Goal: Task Accomplishment & Management: Complete application form

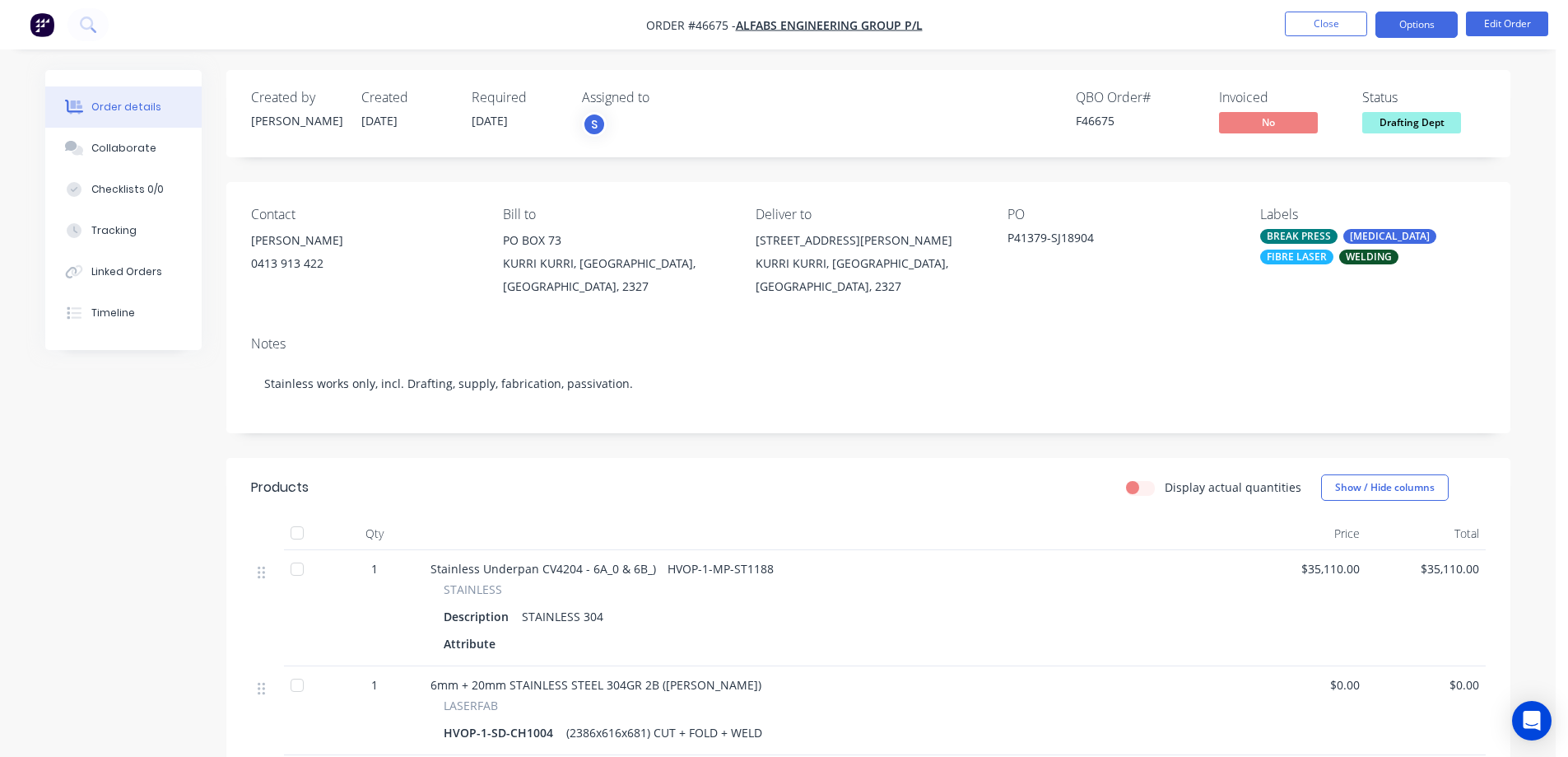
click at [1419, 22] on button "Options" at bounding box center [1416, 24] width 82 height 26
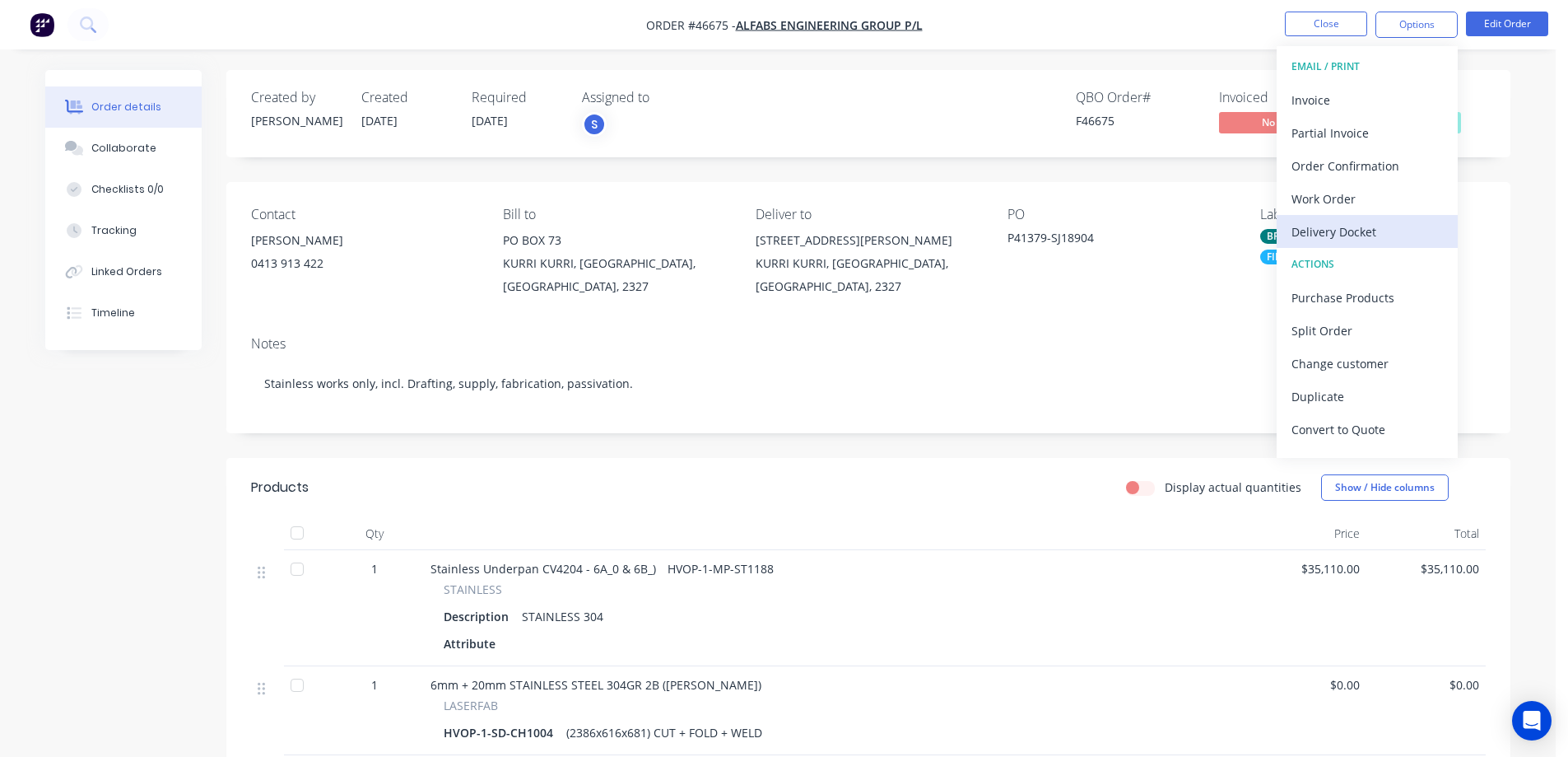
click at [1347, 232] on div "Delivery Docket" at bounding box center [1367, 232] width 152 height 24
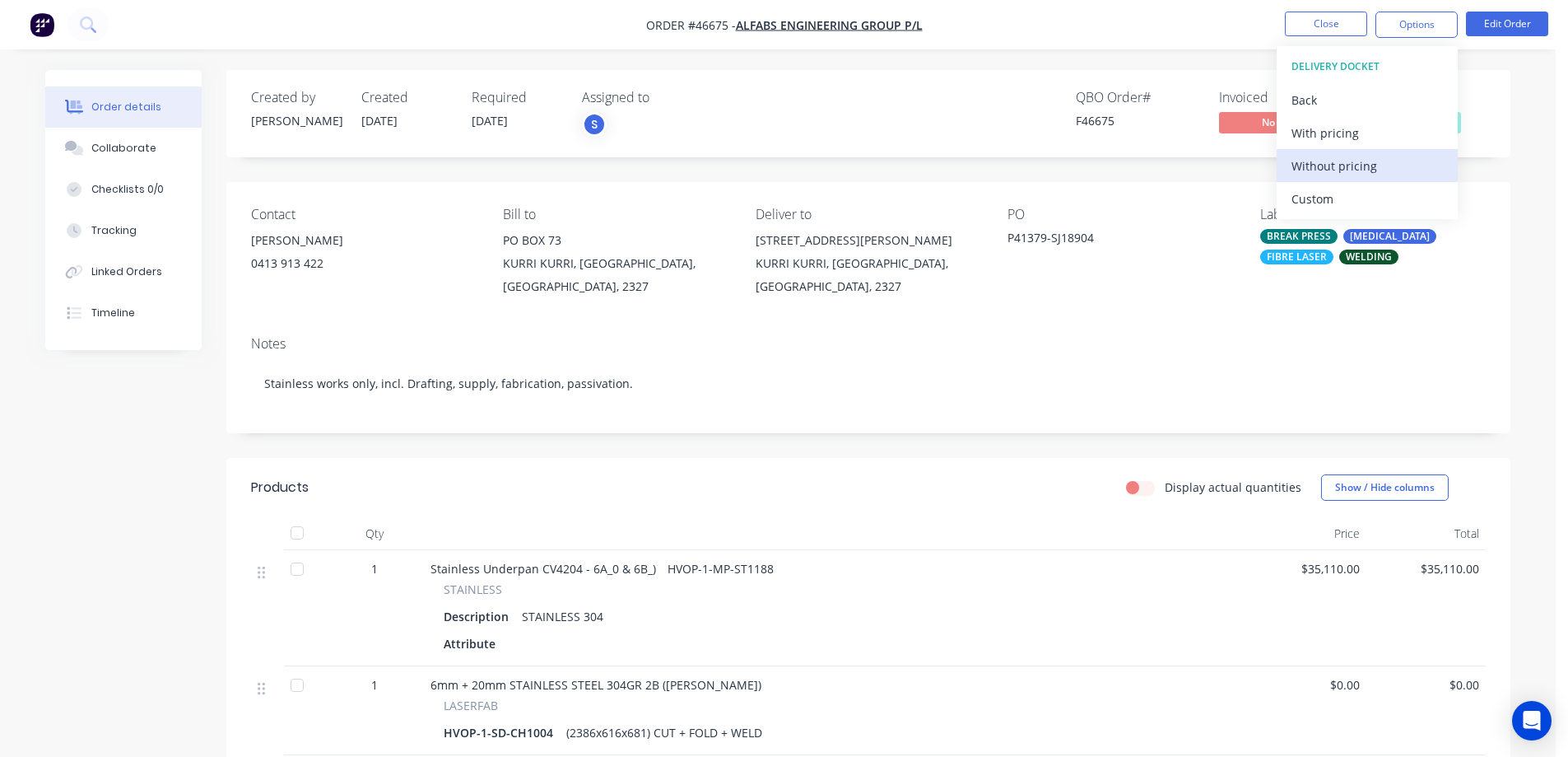
click at [1320, 165] on div "Without pricing" at bounding box center [1367, 165] width 152 height 24
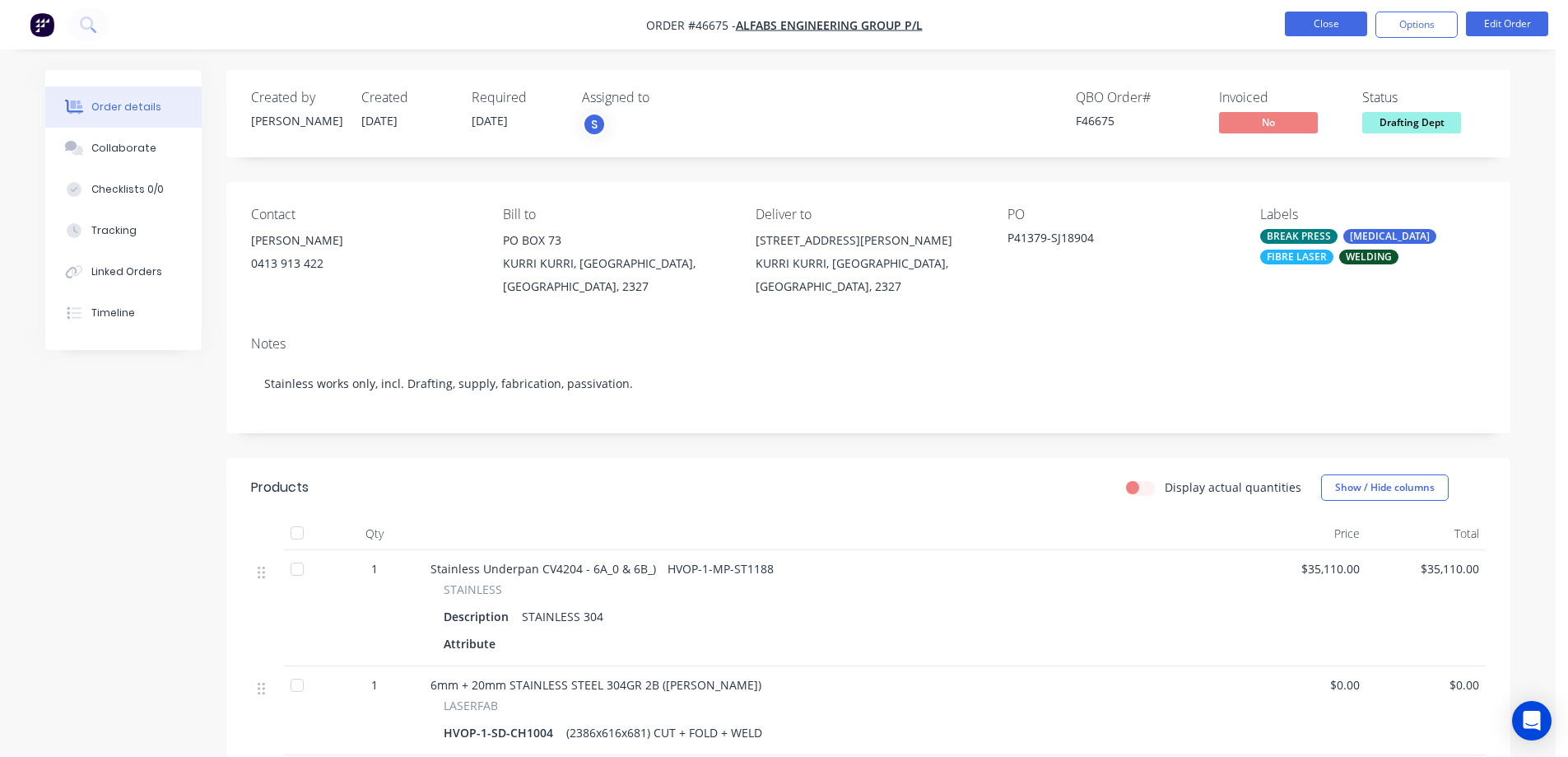
click at [1342, 20] on button "Close" at bounding box center [1326, 24] width 82 height 25
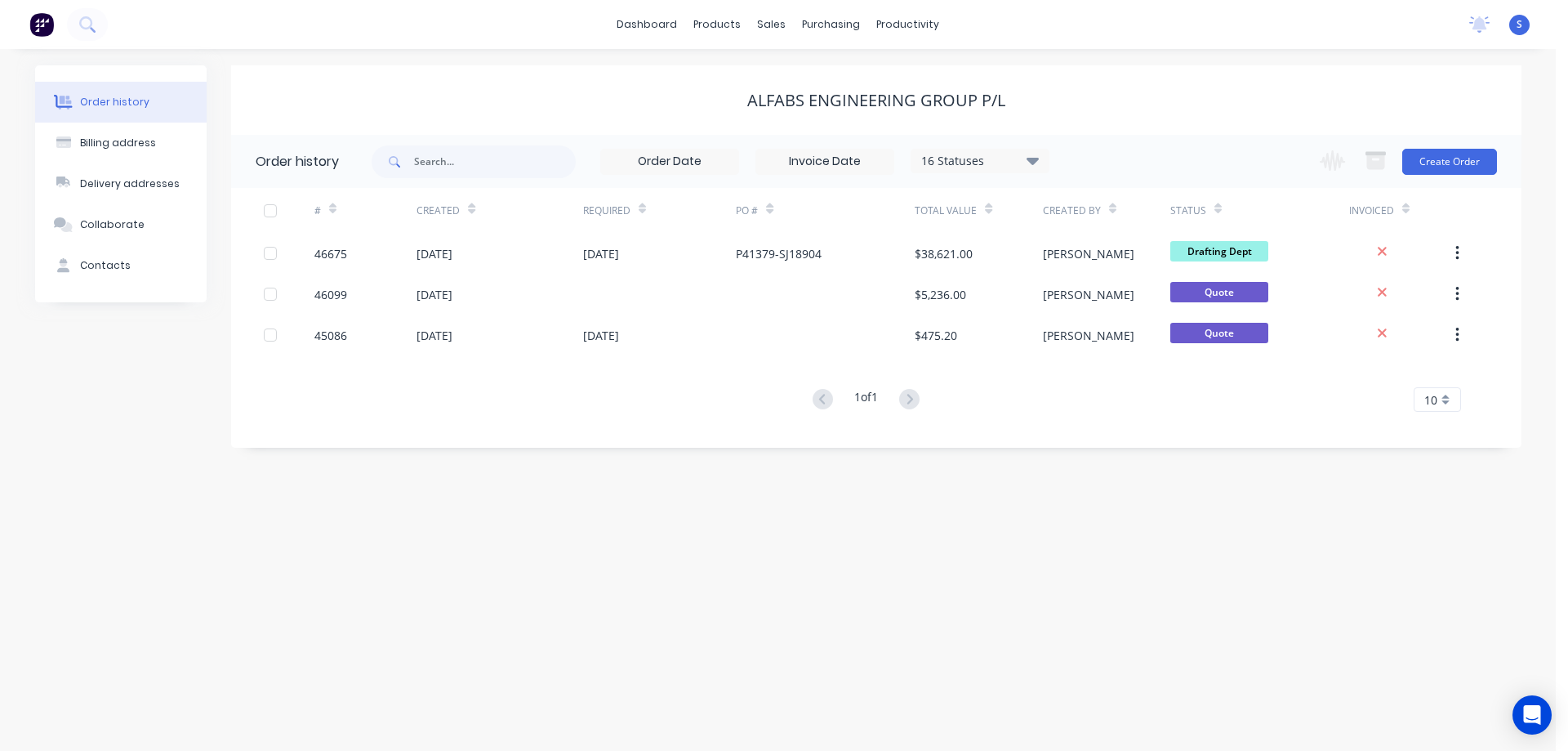
click at [813, 569] on div "Order history Billing address Delivery addresses Collaborate Contacts ALFABS EN…" at bounding box center [778, 399] width 1556 height 701
click at [846, 77] on div "Purchase Orders" at bounding box center [883, 78] width 86 height 14
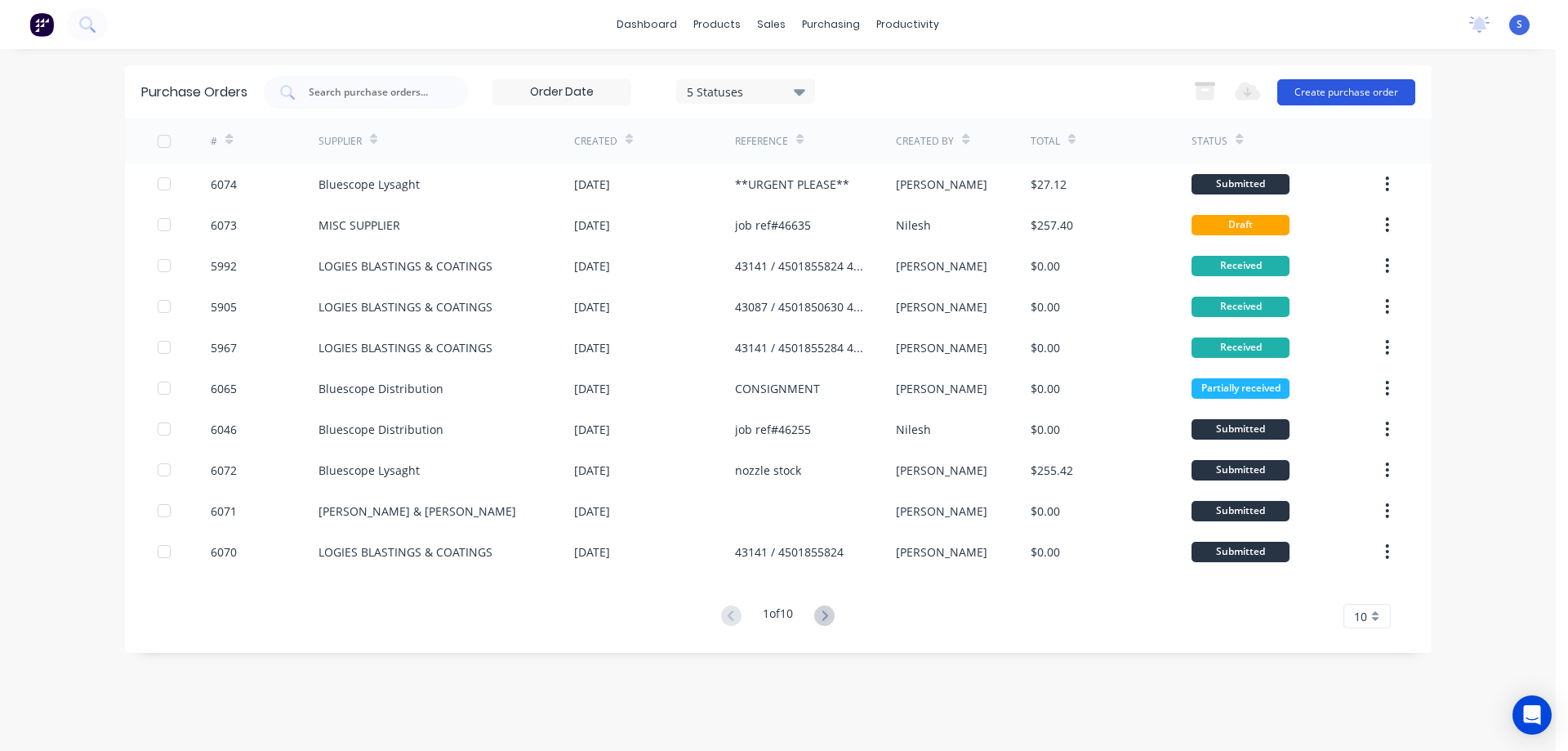
click at [1333, 90] on button "Create purchase order" at bounding box center [1347, 92] width 138 height 26
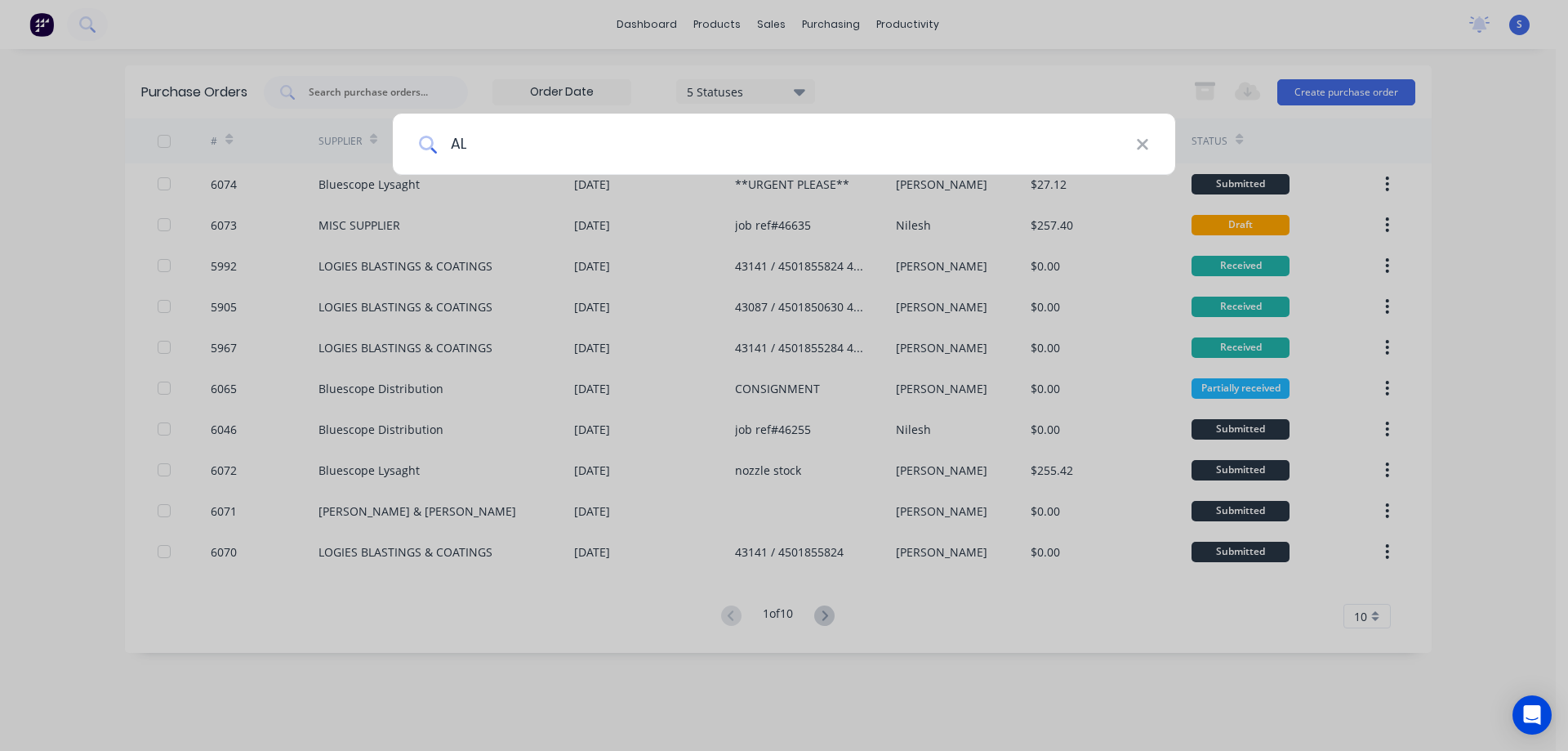
type input "A"
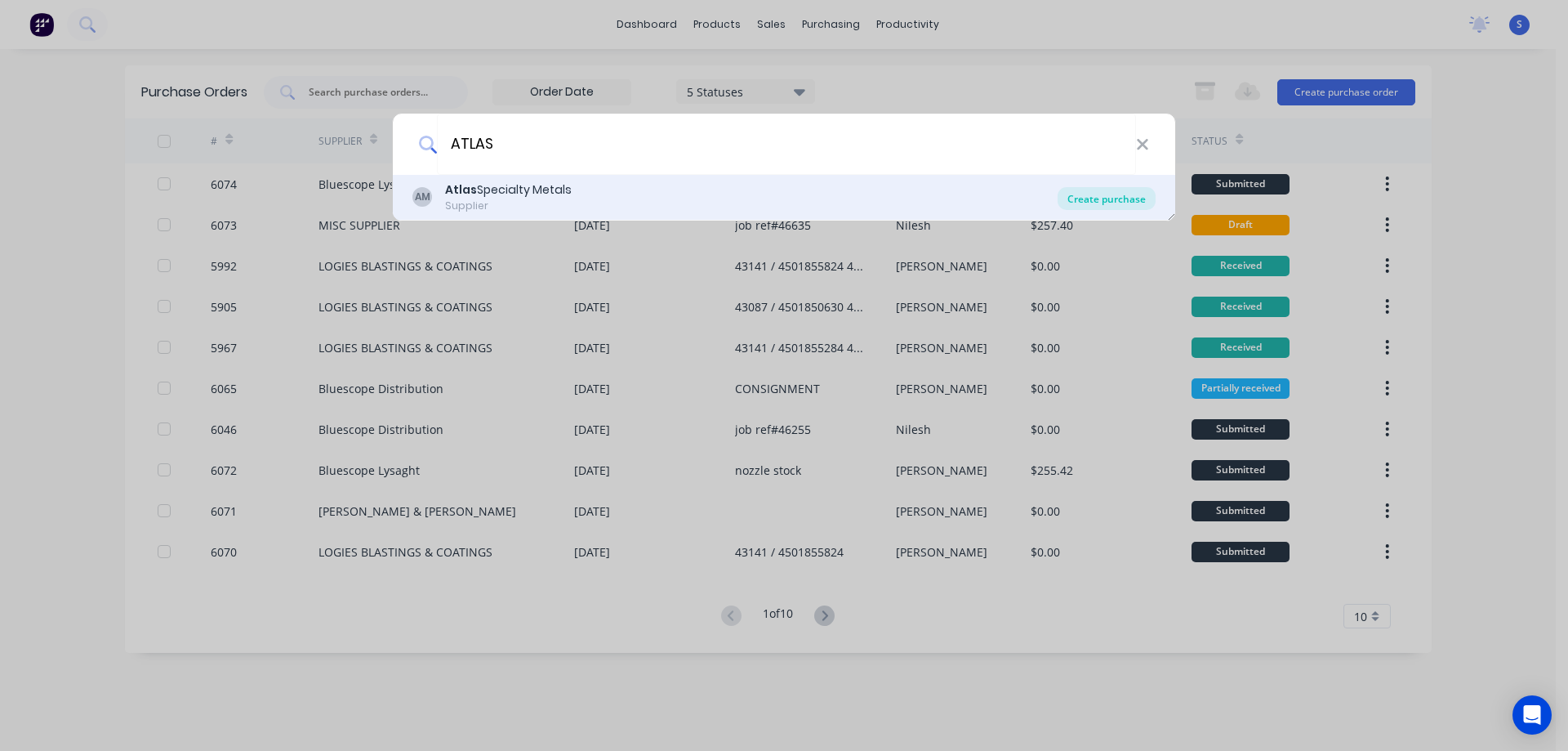
type input "ATLAS"
click at [1121, 202] on div "Create purchase" at bounding box center [1106, 198] width 98 height 23
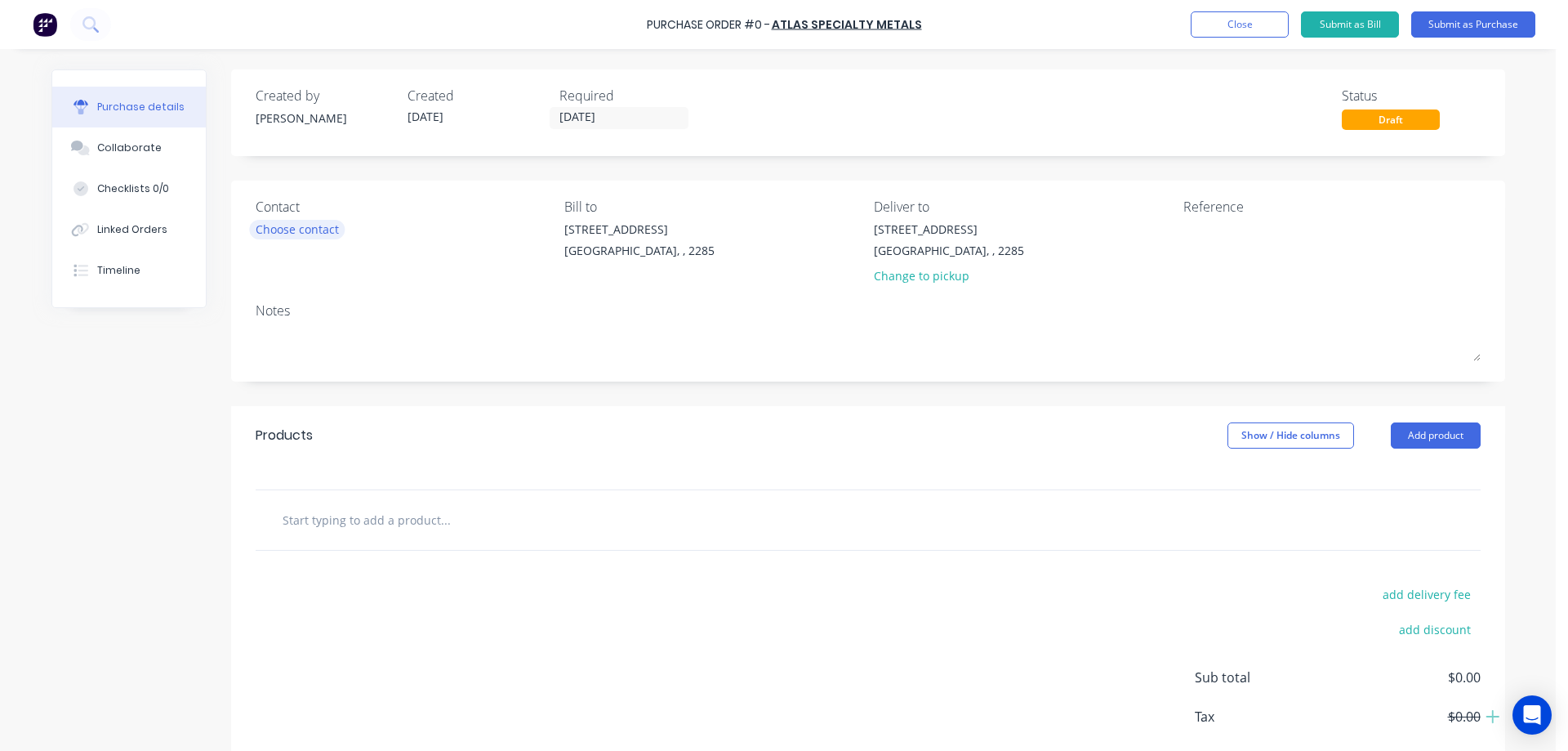
click at [294, 226] on div "Choose contact" at bounding box center [297, 229] width 83 height 17
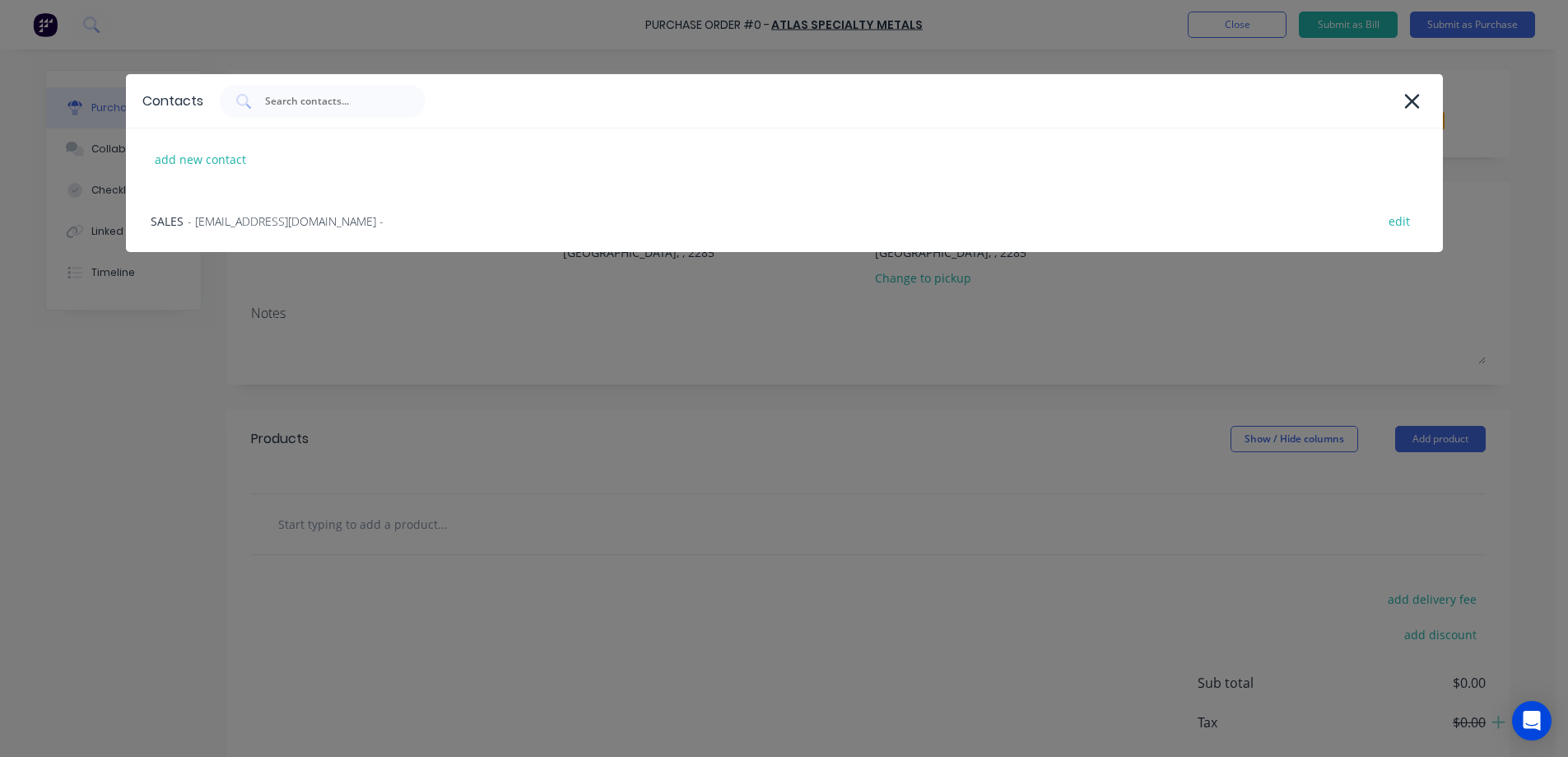
drag, startPoint x: 276, startPoint y: 225, endPoint x: 434, endPoint y: 236, distance: 158.4
click at [276, 224] on span "- [EMAIL_ADDRESS][DOMAIN_NAME] -" at bounding box center [285, 221] width 196 height 17
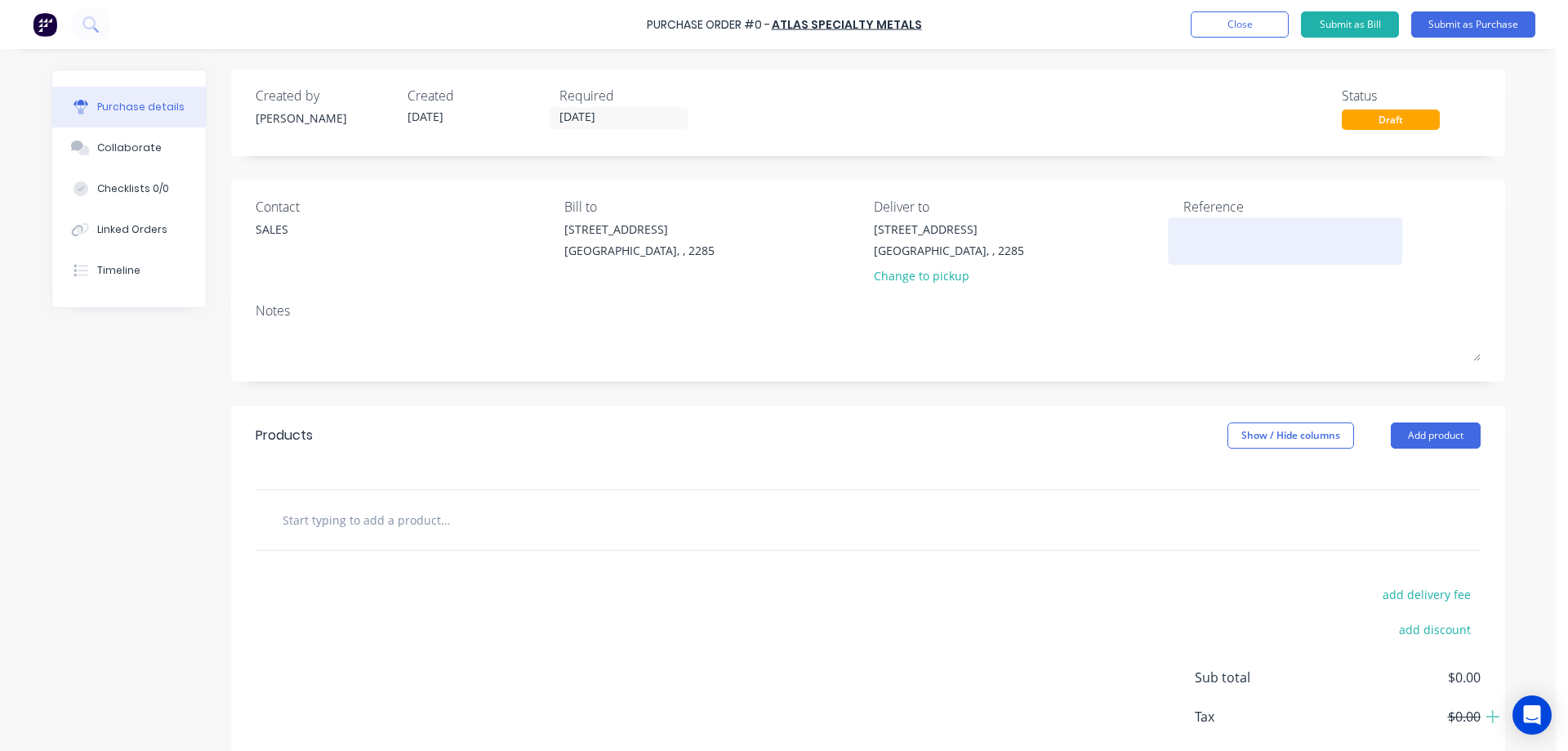
click at [1194, 235] on textarea at bounding box center [1285, 239] width 204 height 36
type textarea "#4"
type textarea "x"
type textarea "#46"
type textarea "x"
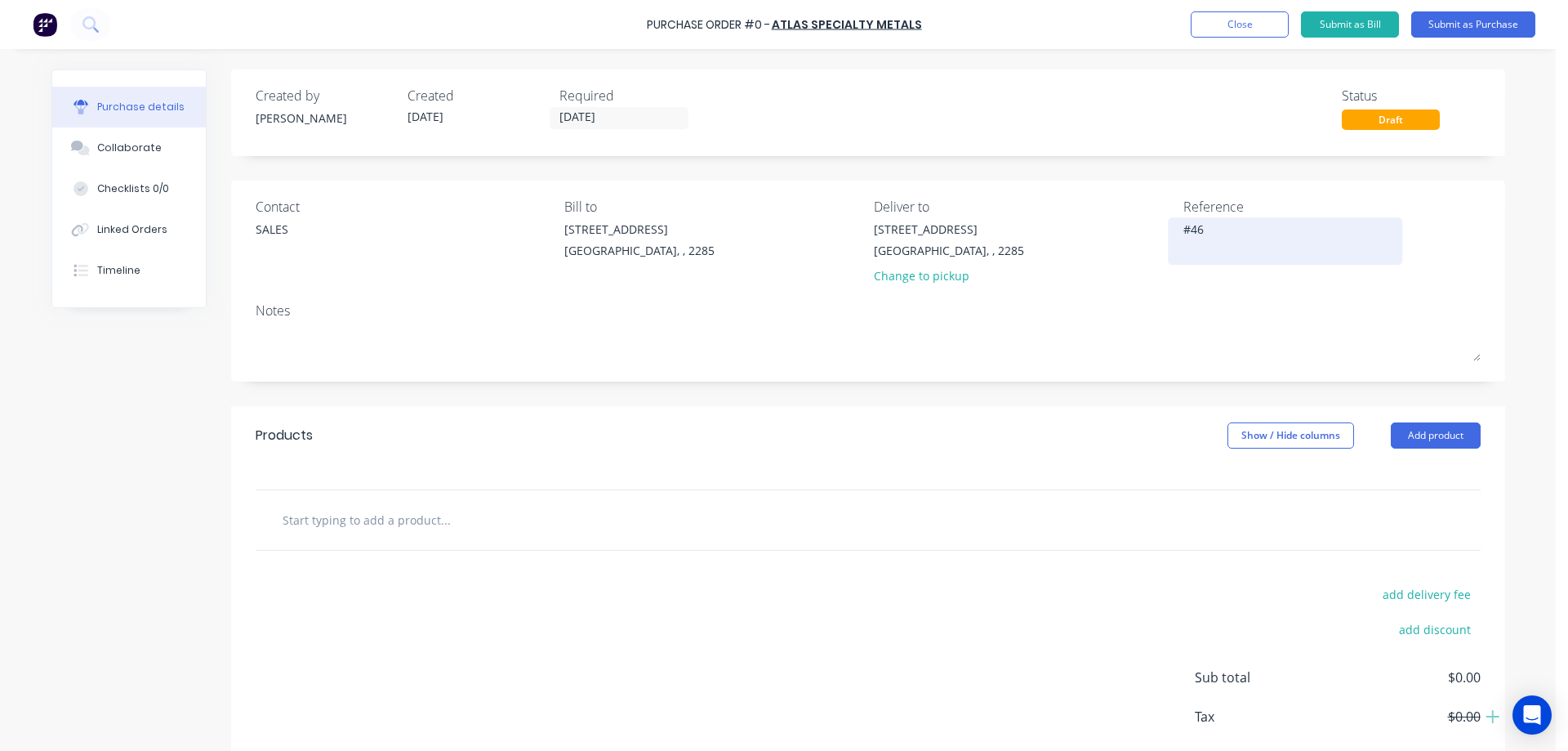
type textarea "#466"
type textarea "x"
type textarea "#4667"
type textarea "x"
type textarea "#46675"
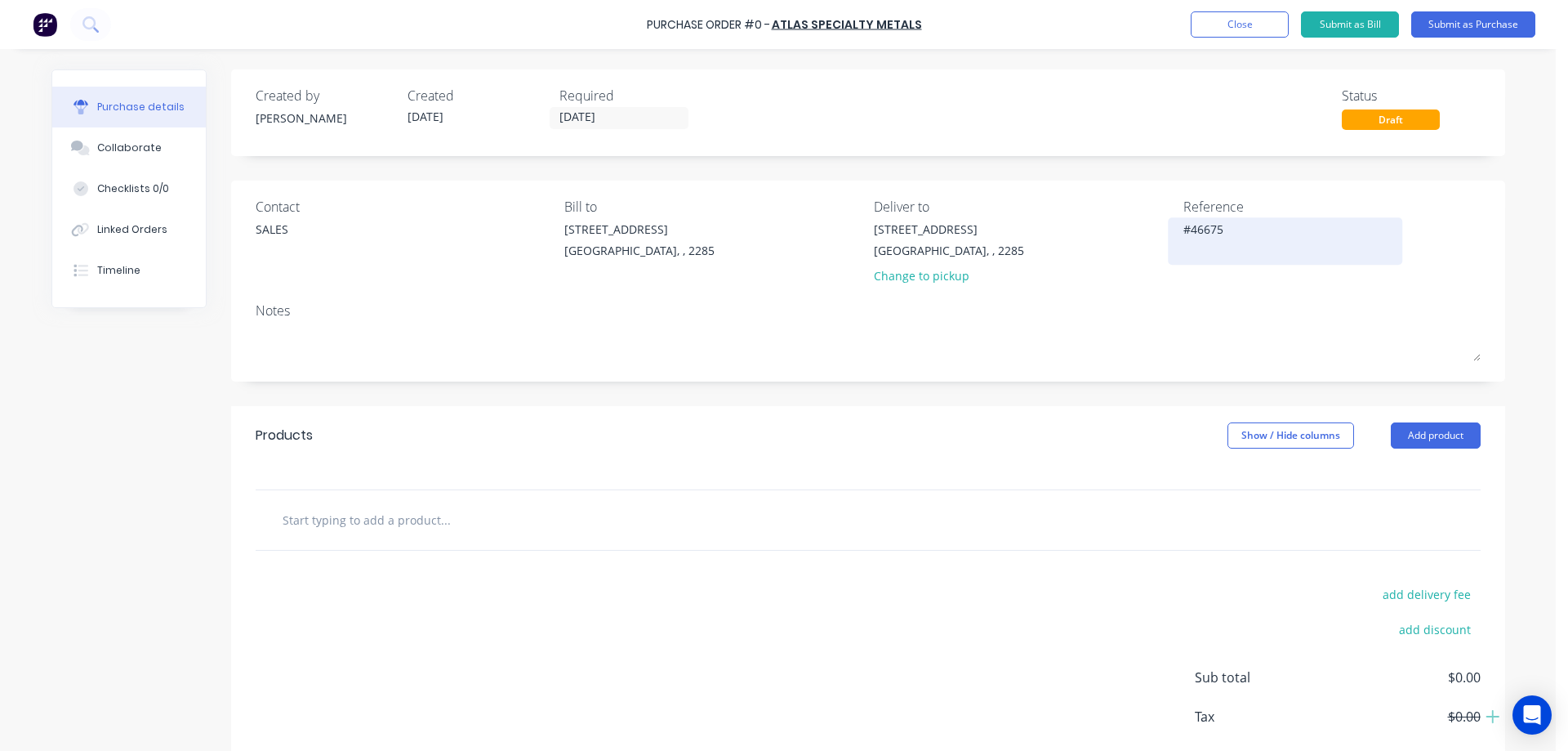
click at [1200, 229] on textarea "#46675" at bounding box center [1285, 239] width 204 height 36
type textarea "x"
click at [1200, 229] on textarea "#46675" at bounding box center [1285, 239] width 204 height 36
type textarea "#46675"
type textarea "x"
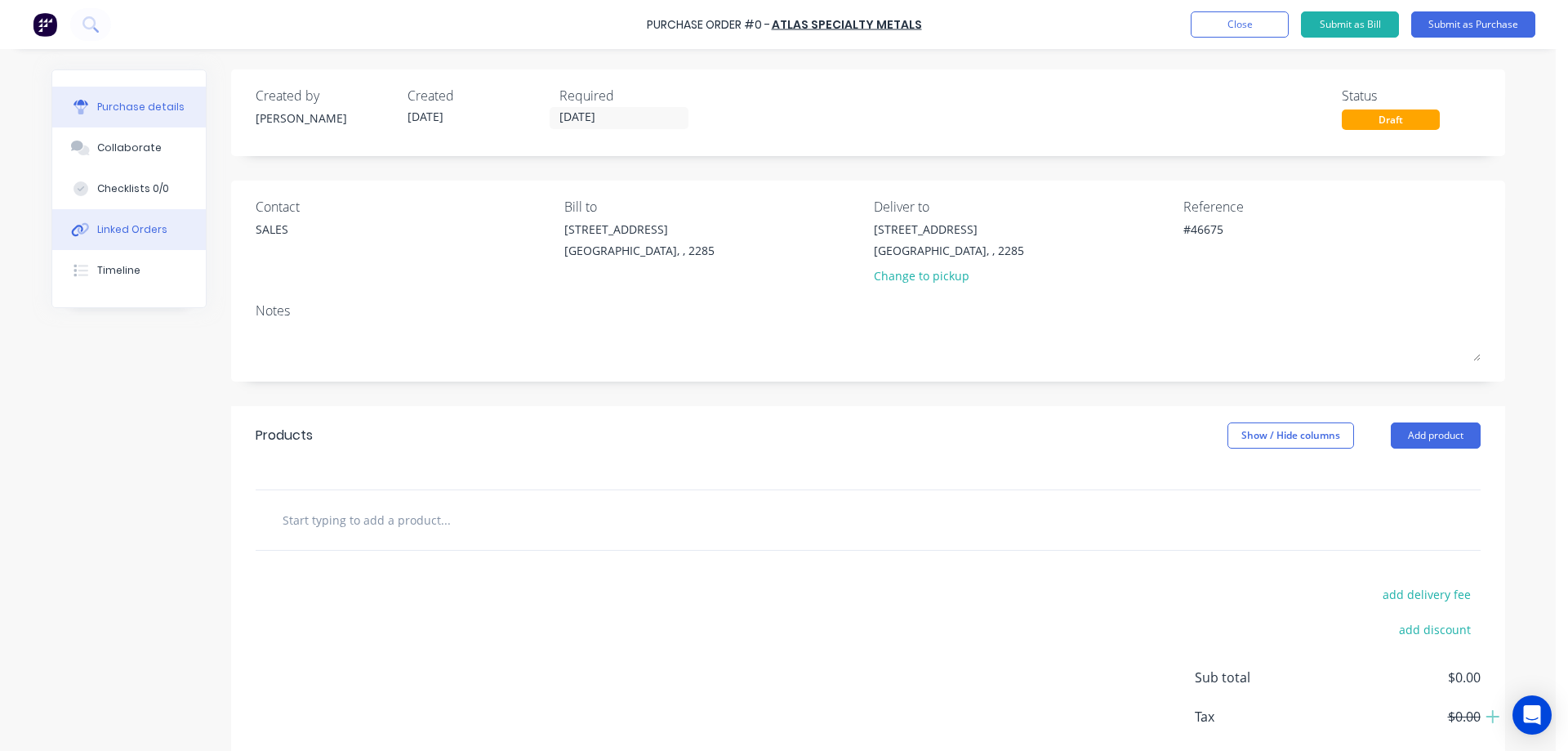
type textarea "#46675"
click at [112, 238] on button "Linked Orders" at bounding box center [129, 229] width 153 height 41
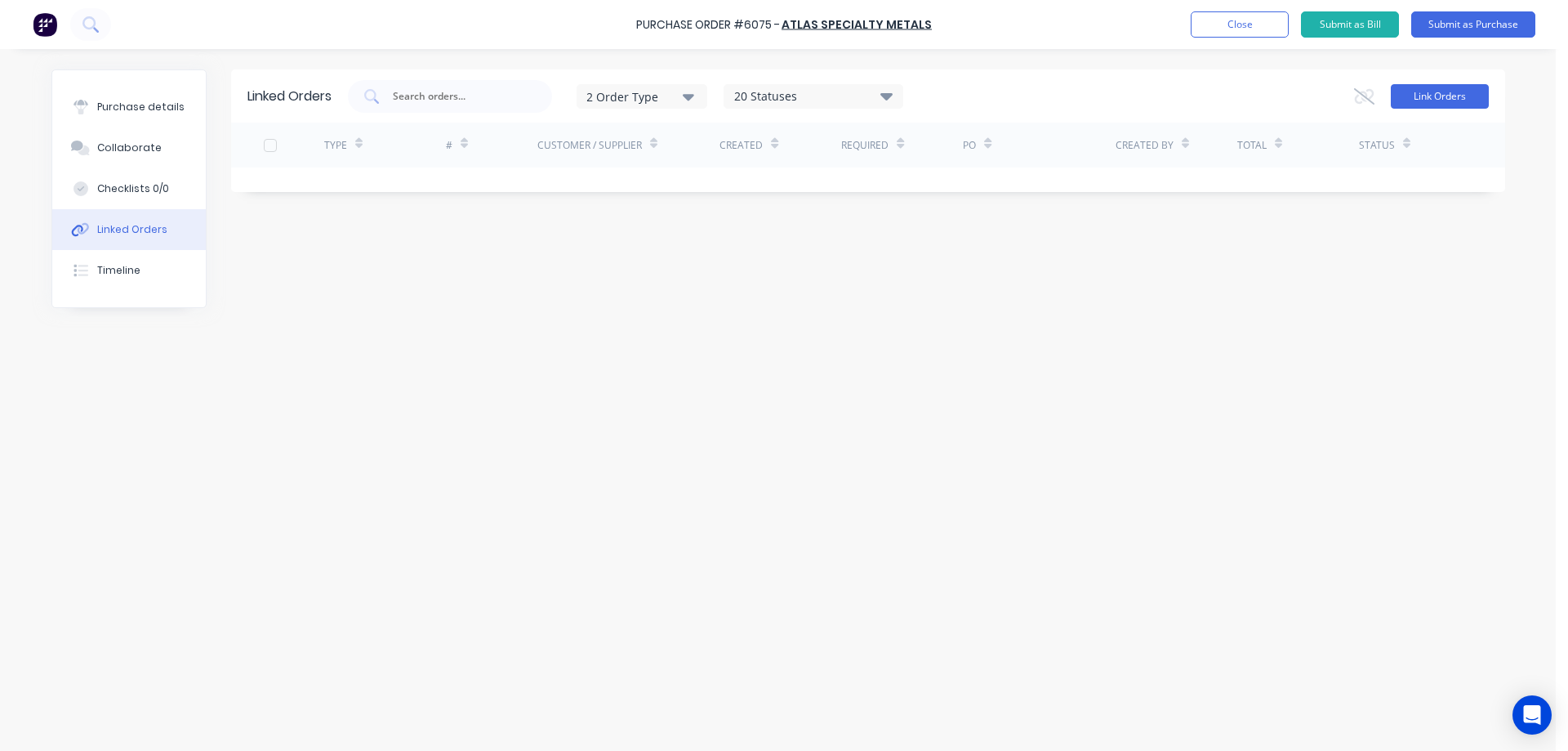
click at [1454, 92] on button "Link Orders" at bounding box center [1440, 97] width 98 height 25
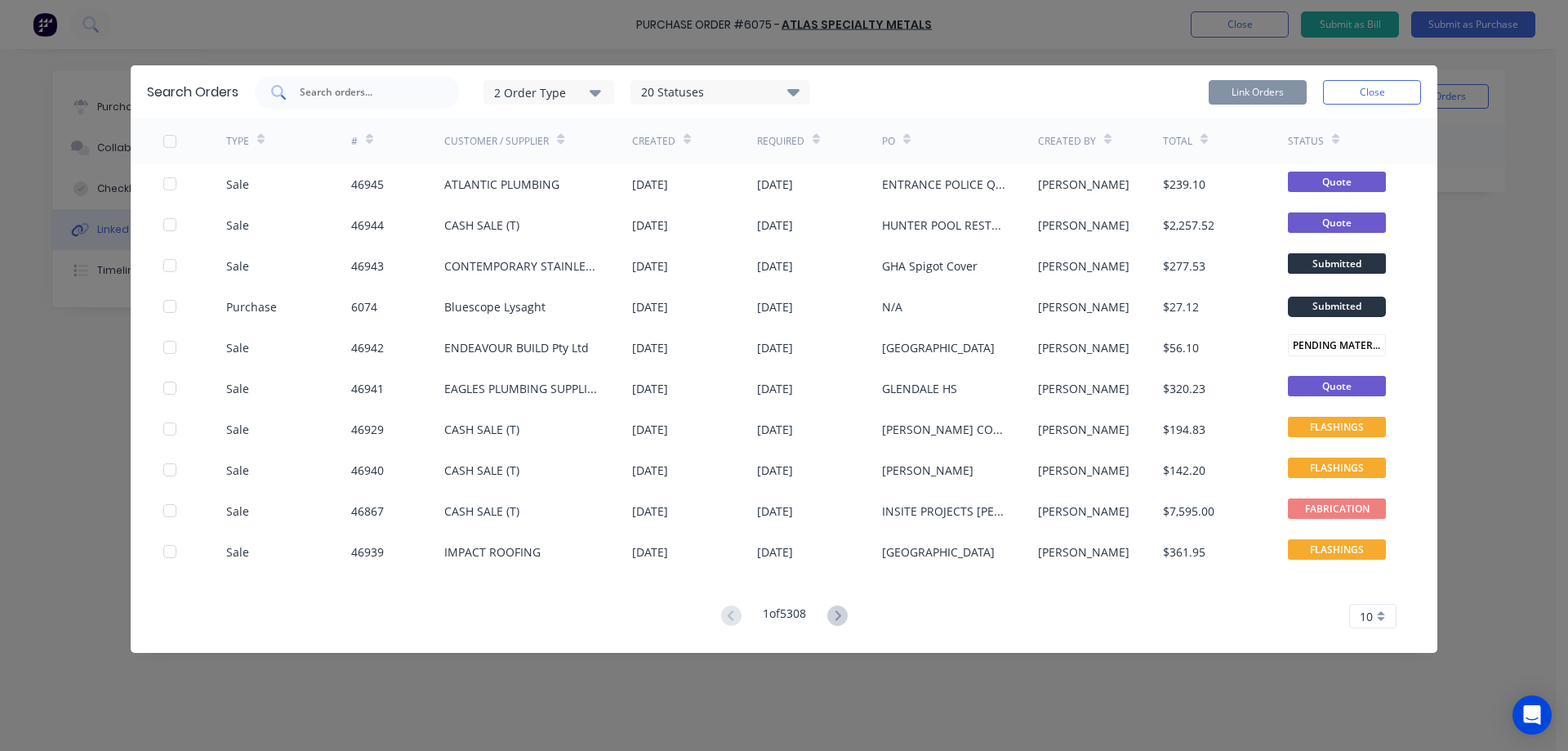
click at [350, 92] on input "text" at bounding box center [366, 92] width 136 height 16
paste input "46675"
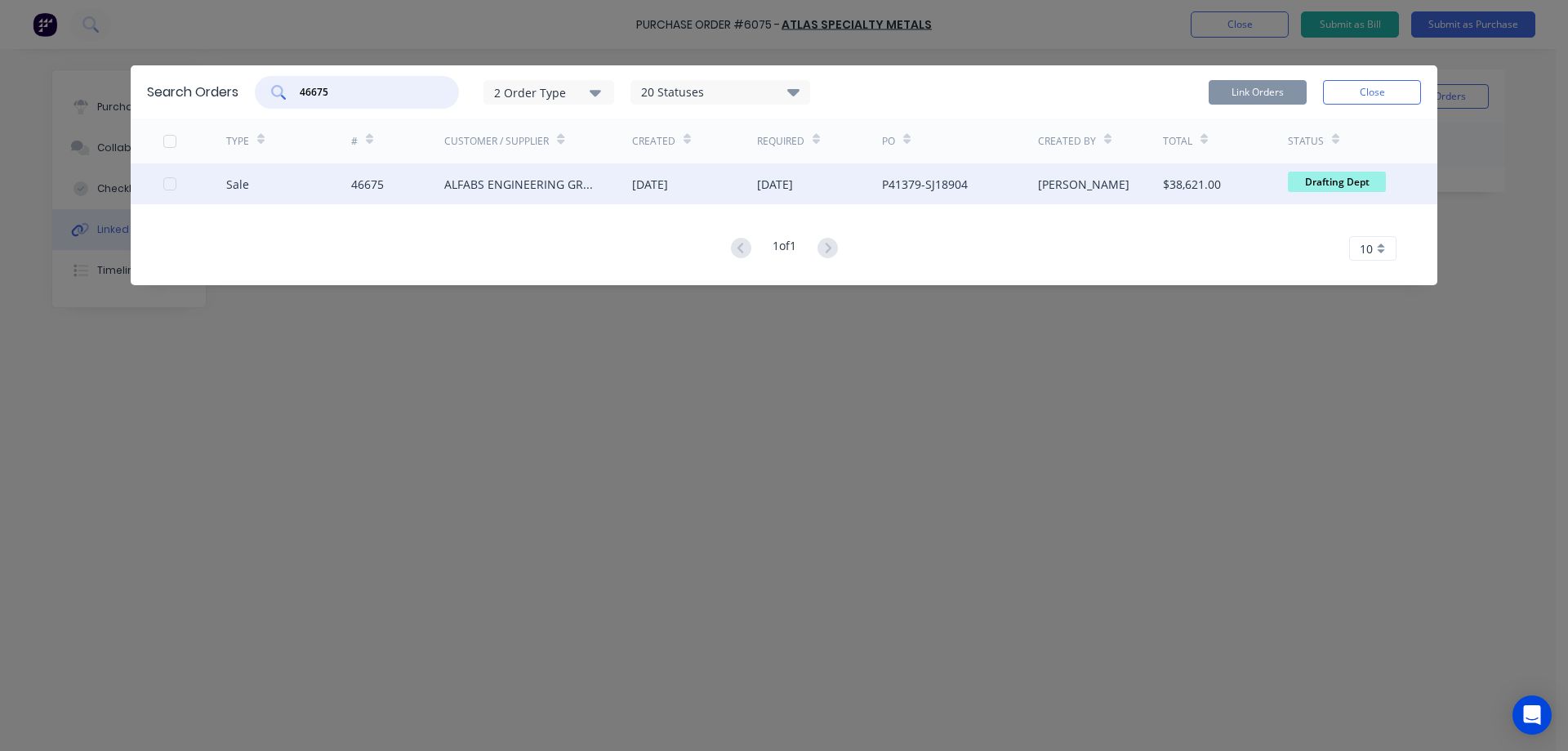
click at [172, 186] on div at bounding box center [170, 184] width 33 height 33
type input "46675"
click at [1260, 96] on button "Link Orders" at bounding box center [1258, 93] width 98 height 25
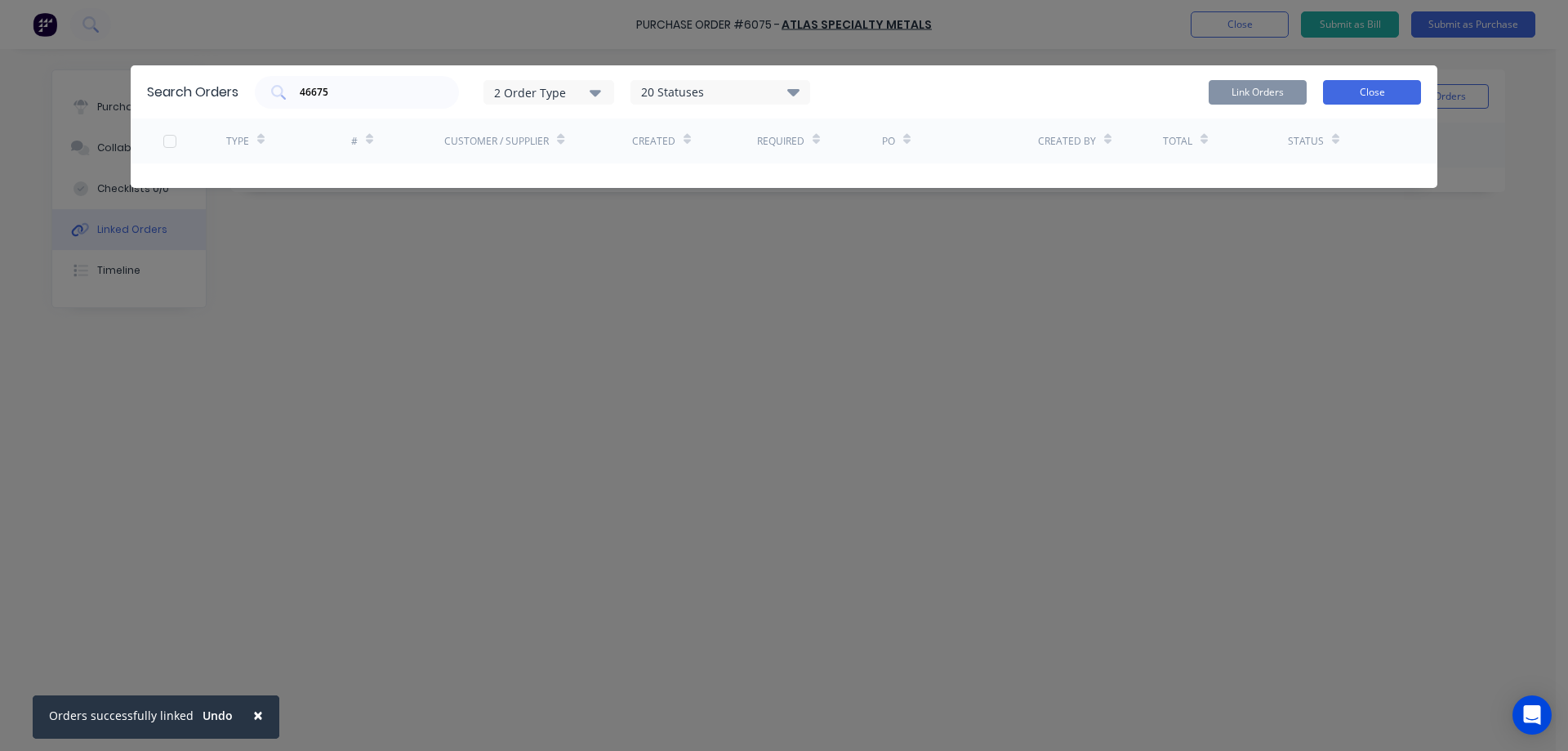
click at [1383, 85] on button "Close" at bounding box center [1372, 93] width 98 height 25
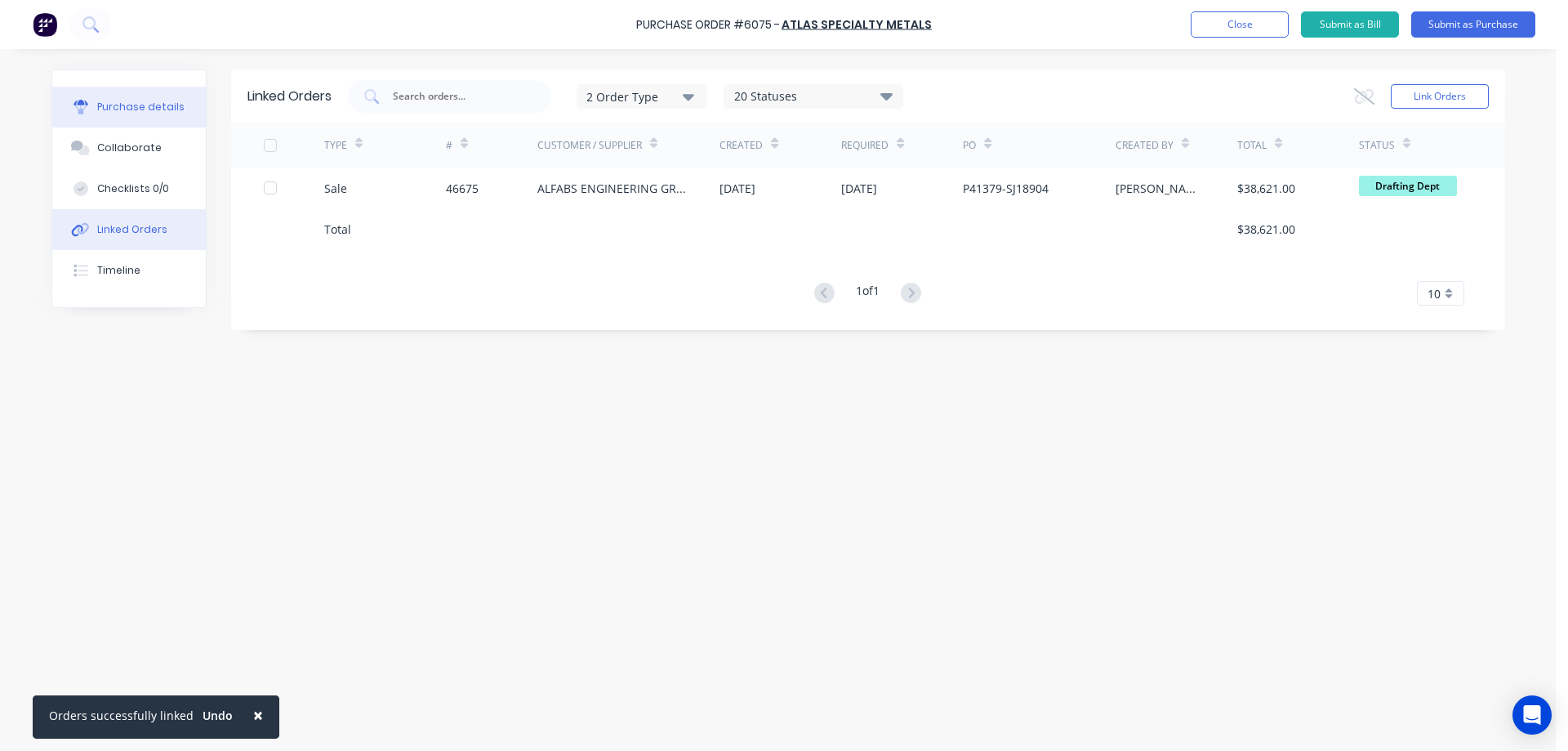
click at [136, 101] on div "Purchase details" at bounding box center [140, 106] width 87 height 14
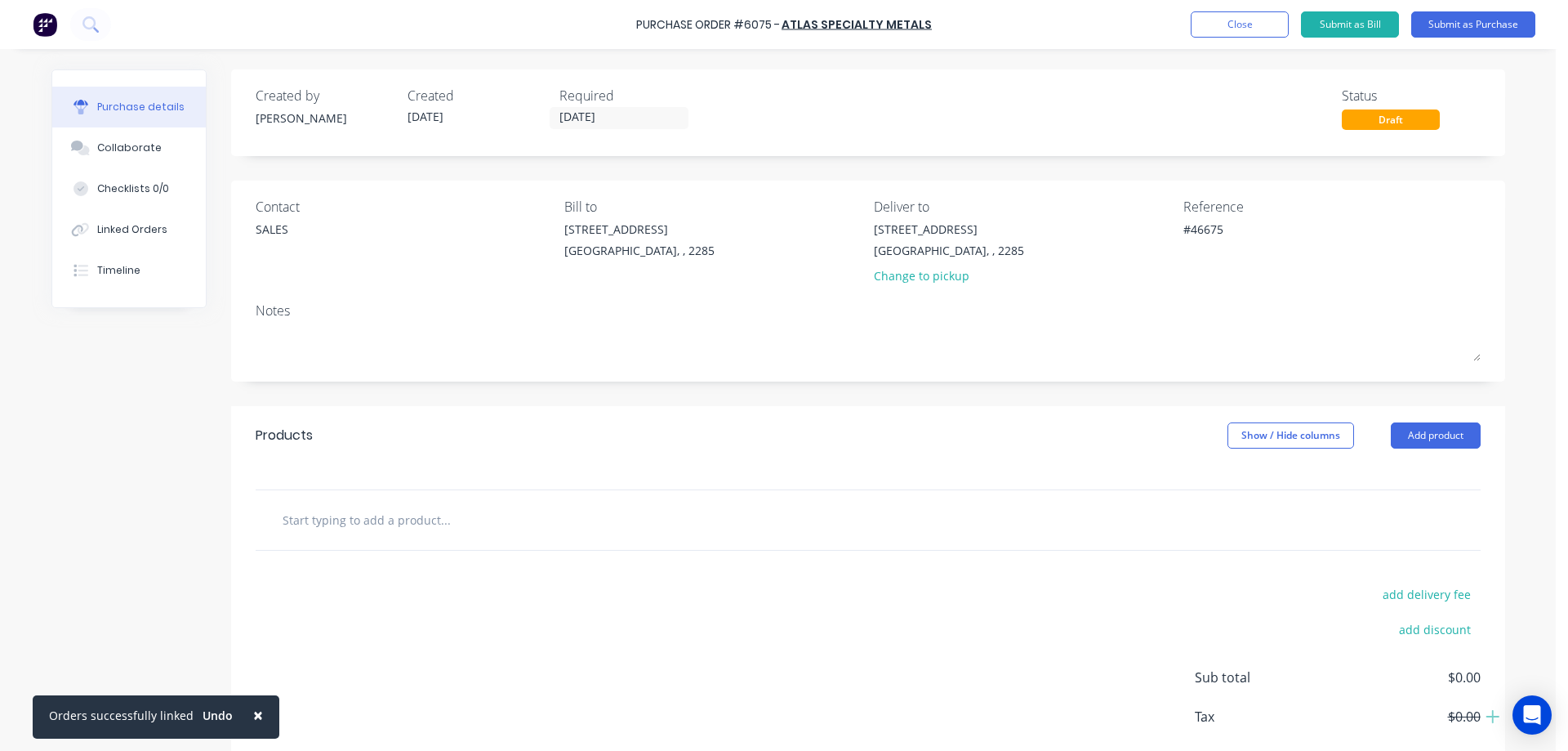
click at [112, 413] on div "Created by [PERSON_NAME] Created [DATE] Required [DATE] Status Draft Contact SA…" at bounding box center [779, 444] width 1454 height 750
click at [104, 463] on div "Created by [PERSON_NAME] Created [DATE] Required [DATE] Status Draft Contact SA…" at bounding box center [779, 444] width 1454 height 750
click at [1440, 438] on button "Add product" at bounding box center [1436, 435] width 90 height 26
click at [1411, 478] on div "Product catalogue" at bounding box center [1402, 477] width 125 height 24
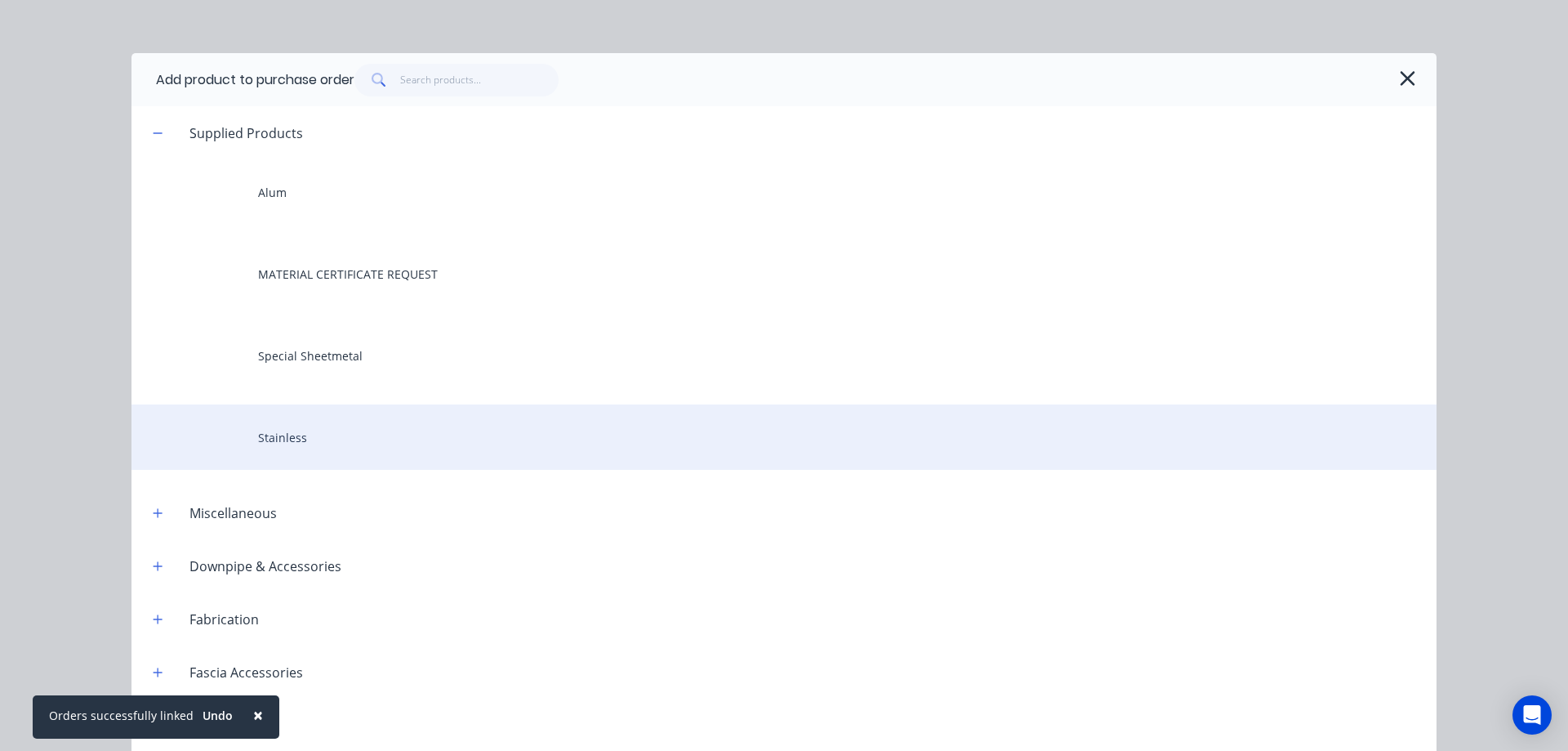
click at [274, 435] on div "Stainless" at bounding box center [784, 437] width 1306 height 65
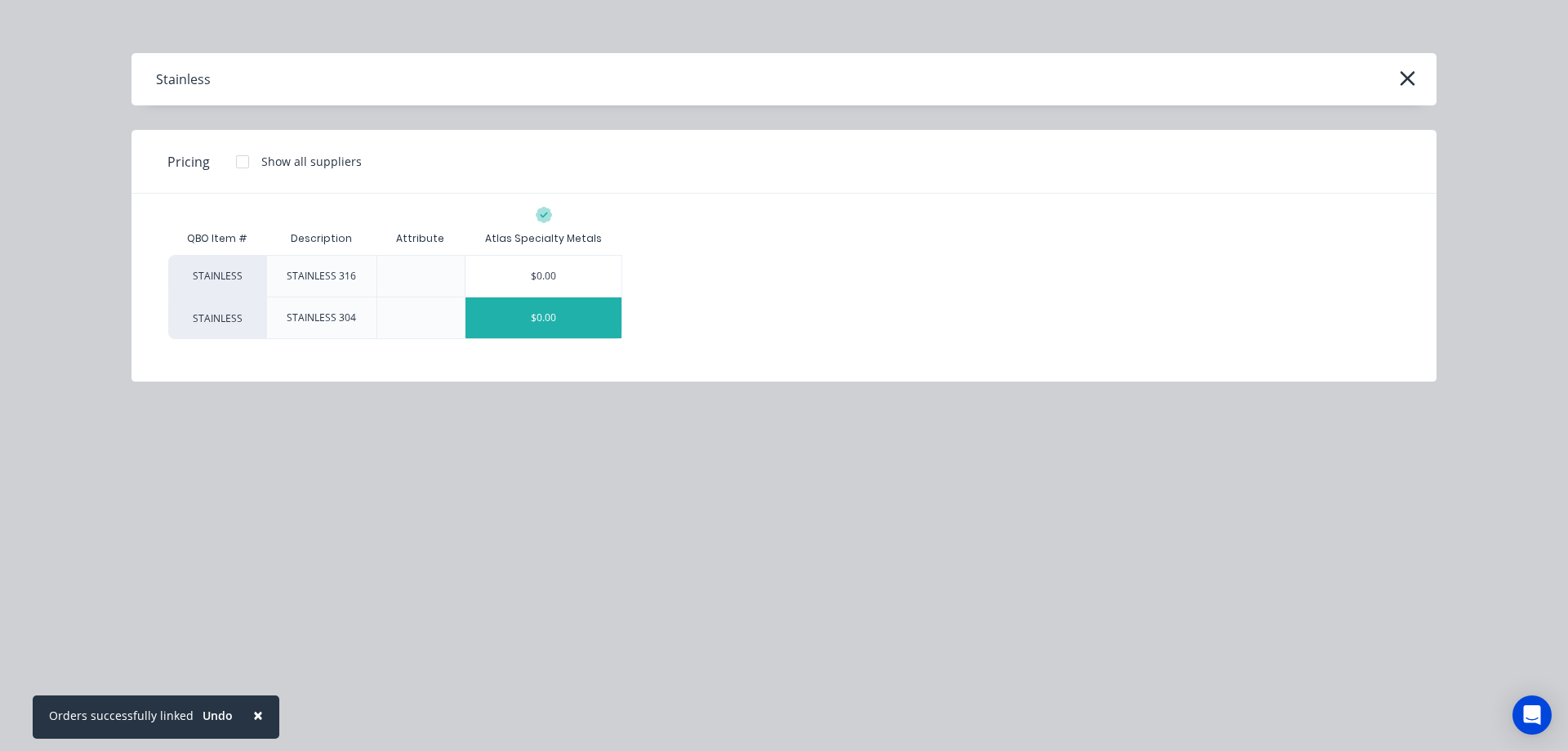
click at [545, 312] on div "$0.00" at bounding box center [543, 317] width 156 height 41
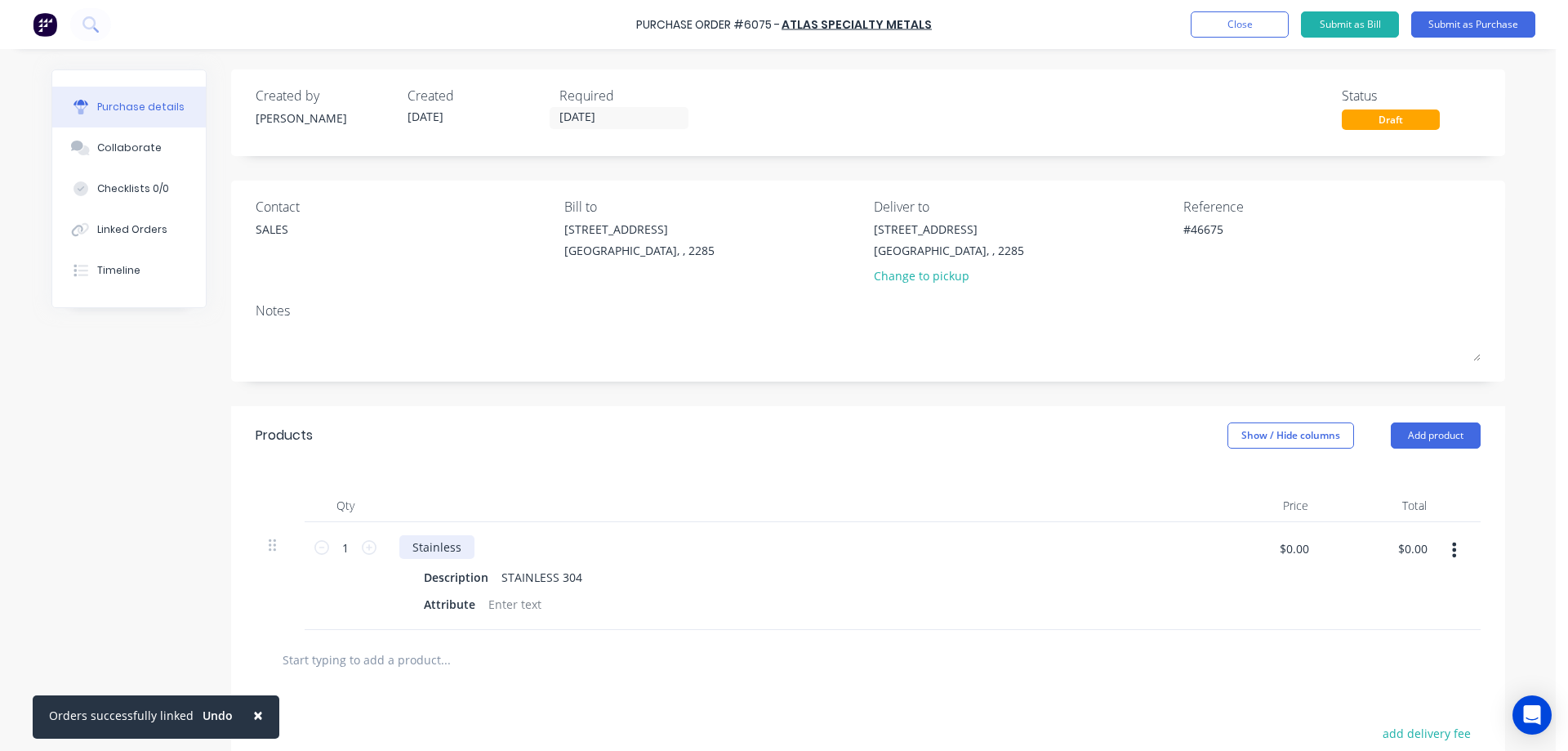
click at [424, 546] on div "Stainless" at bounding box center [437, 547] width 75 height 24
type textarea "x"
click at [424, 546] on div "Stainless" at bounding box center [437, 547] width 75 height 24
click at [455, 549] on div "6mm 300X1500" at bounding box center [454, 547] width 109 height 24
click at [493, 546] on div "6mm 3000X1500" at bounding box center [457, 547] width 116 height 24
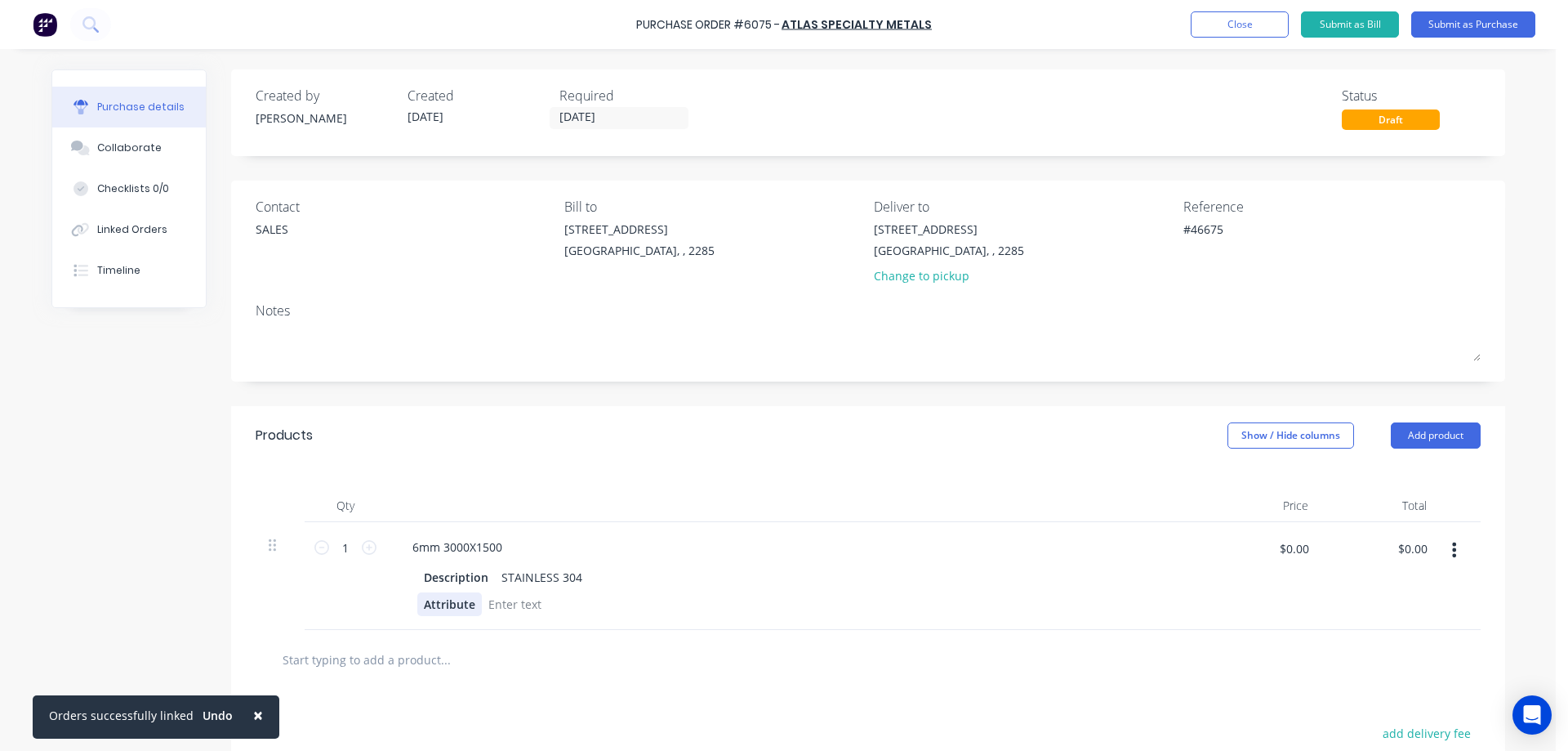
click at [449, 603] on div "Attribute" at bounding box center [449, 603] width 64 height 24
click at [253, 713] on span "×" at bounding box center [258, 715] width 10 height 23
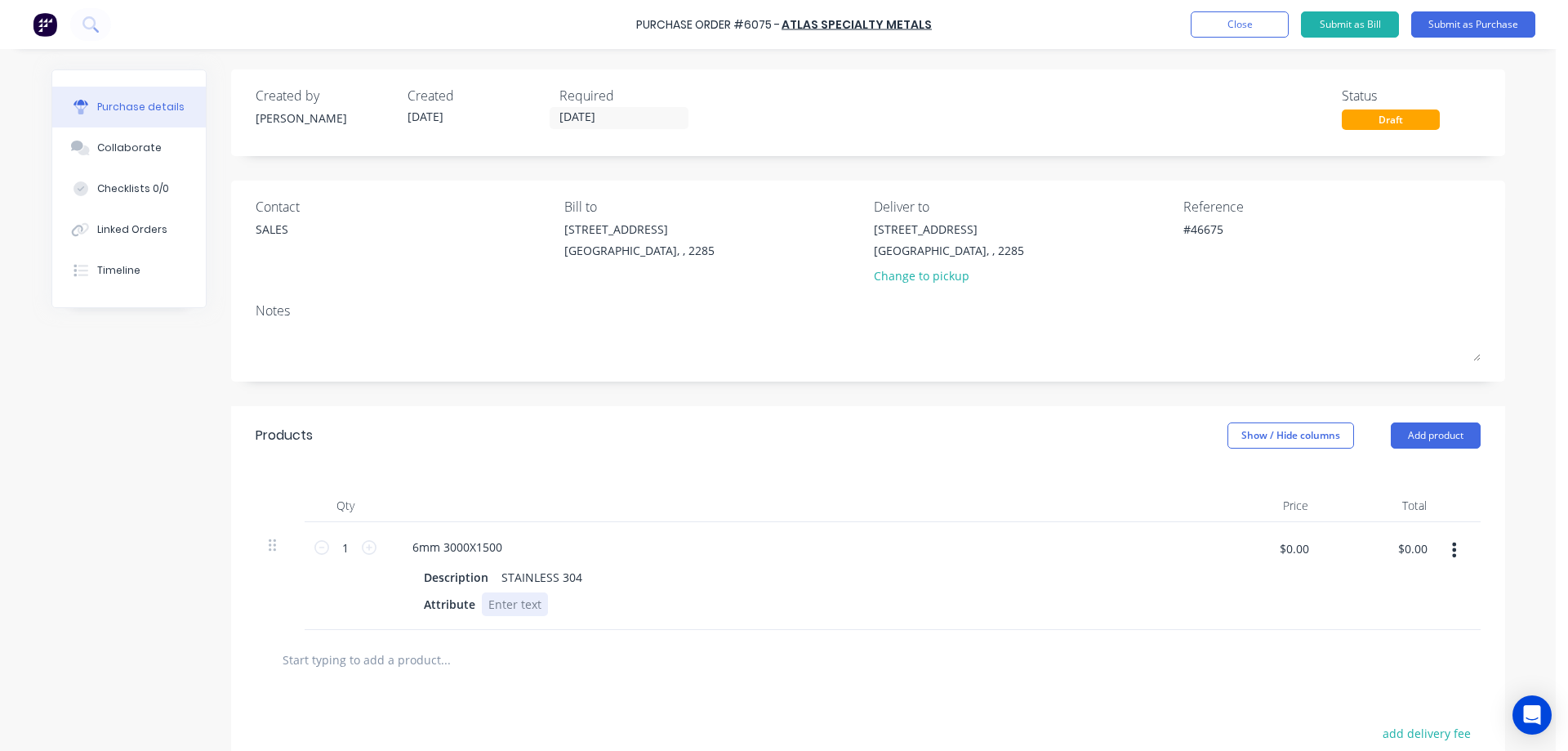
click at [495, 606] on div at bounding box center [514, 603] width 66 height 24
click at [501, 602] on div at bounding box center [514, 603] width 66 height 24
type textarea "x"
click at [501, 602] on div at bounding box center [514, 603] width 66 height 24
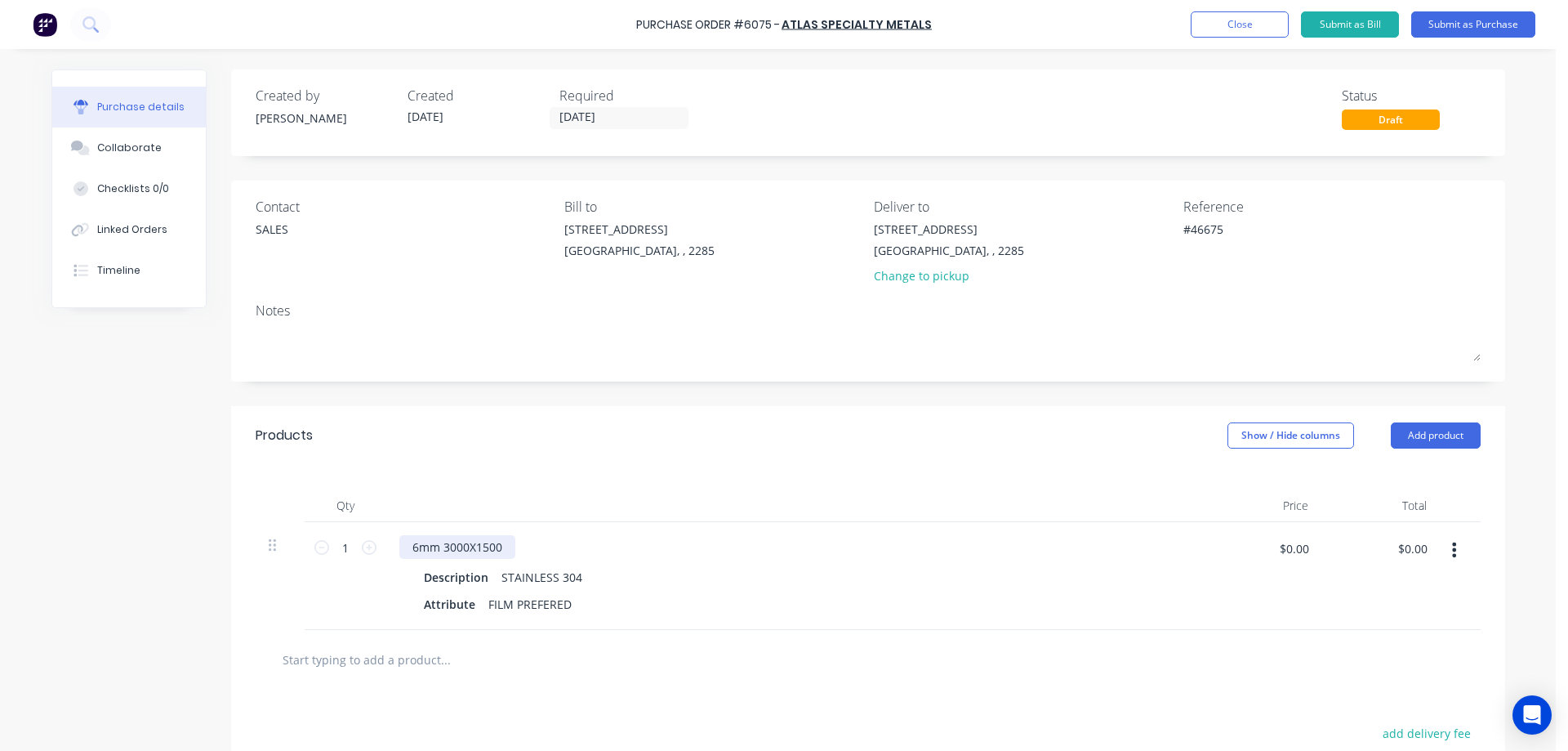
click at [497, 548] on div "6mm 3000X1500" at bounding box center [457, 547] width 116 height 24
drag, startPoint x: 556, startPoint y: 545, endPoint x: 754, endPoint y: 547, distance: 198.0
click at [754, 547] on div "6mm STAINLESS STEEL 304 3000X1500" at bounding box center [794, 547] width 790 height 24
click at [455, 580] on div "Description" at bounding box center [456, 577] width 78 height 24
type textarea "x"
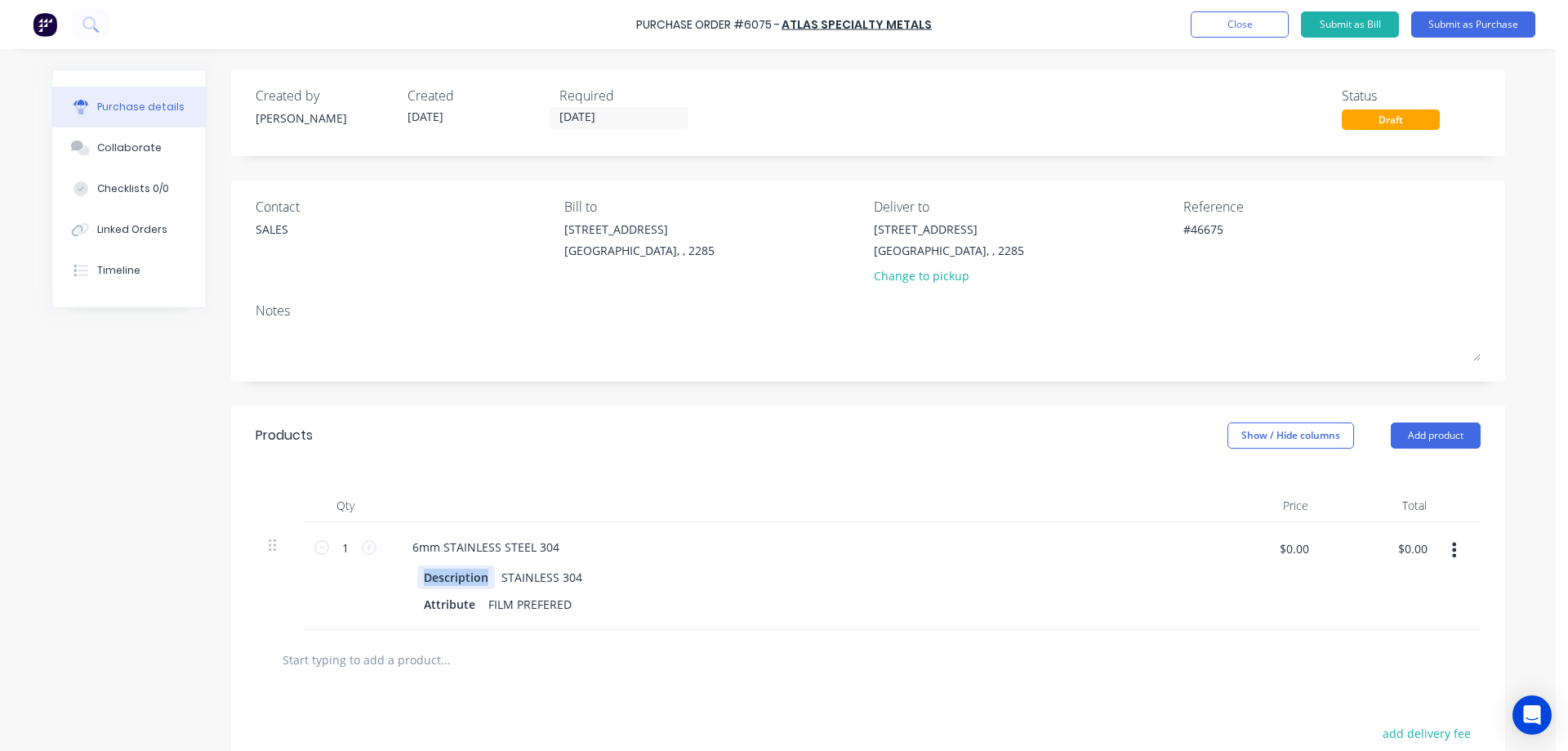
click at [455, 580] on div "Description" at bounding box center [456, 577] width 78 height 24
paste div
drag, startPoint x: 496, startPoint y: 575, endPoint x: 715, endPoint y: 576, distance: 219.0
click at [534, 574] on div "STAINLESS 304" at bounding box center [537, 577] width 94 height 24
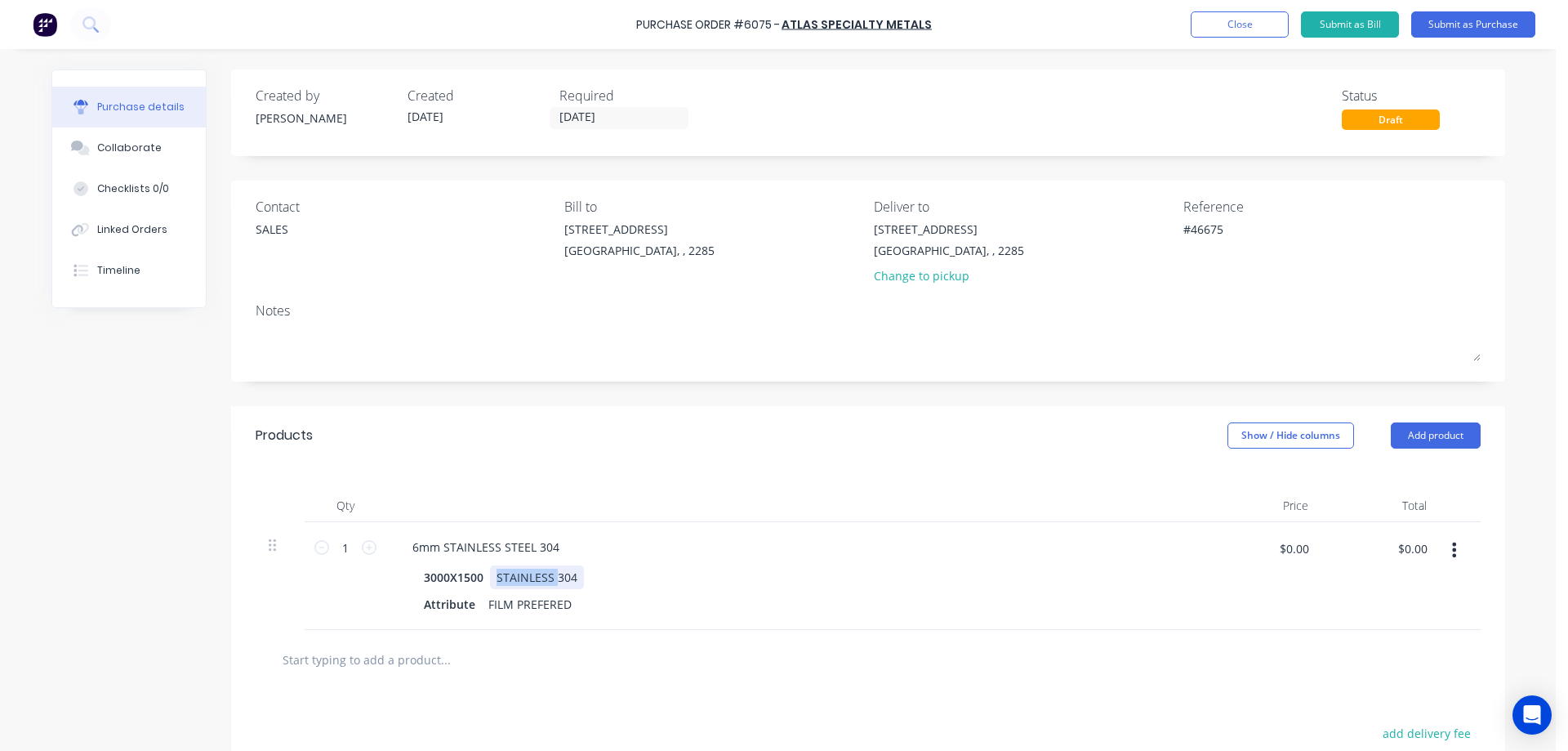
type textarea "x"
click at [534, 574] on div "STAINLESS 304" at bounding box center [537, 577] width 94 height 24
click at [607, 470] on div "Qty Price Total 1 1 6mm STAINLESS STEEL 304 3000X1500 2B FINISH Attribute FILM …" at bounding box center [868, 547] width 1274 height 165
click at [1452, 546] on icon "button" at bounding box center [1454, 549] width 4 height 18
click at [1376, 629] on button "Duplicate" at bounding box center [1404, 626] width 139 height 33
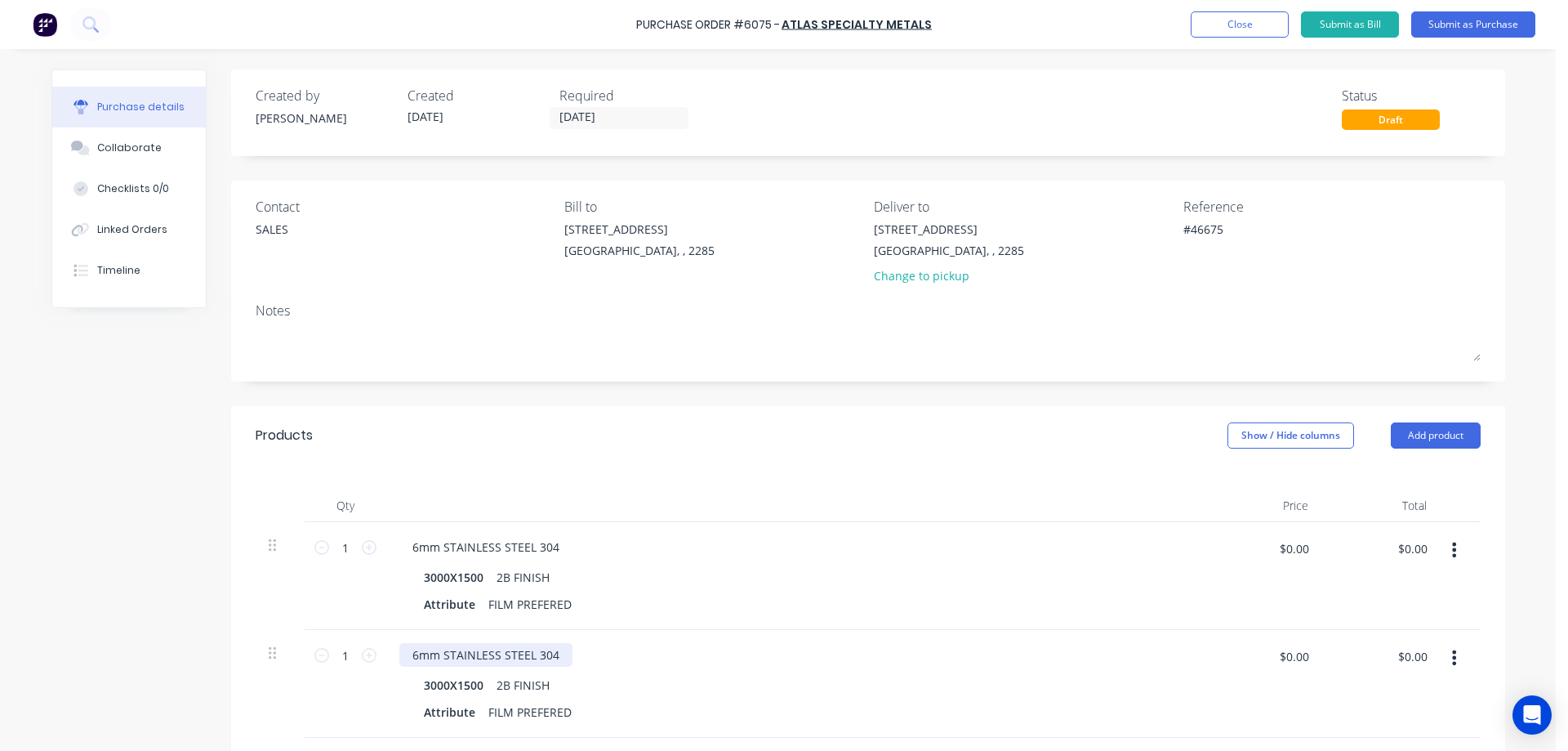
type textarea "x"
click at [407, 655] on div "6mm STAINLESS STEEL 304" at bounding box center [486, 654] width 173 height 24
type textarea "x"
drag, startPoint x: 477, startPoint y: 685, endPoint x: 209, endPoint y: 675, distance: 268.2
click at [239, 677] on div "Qty Price Total 1 1 6mm STAINLESS STEEL 304 3000X1500 2B FINISH Attribute FILM …" at bounding box center [868, 601] width 1274 height 273
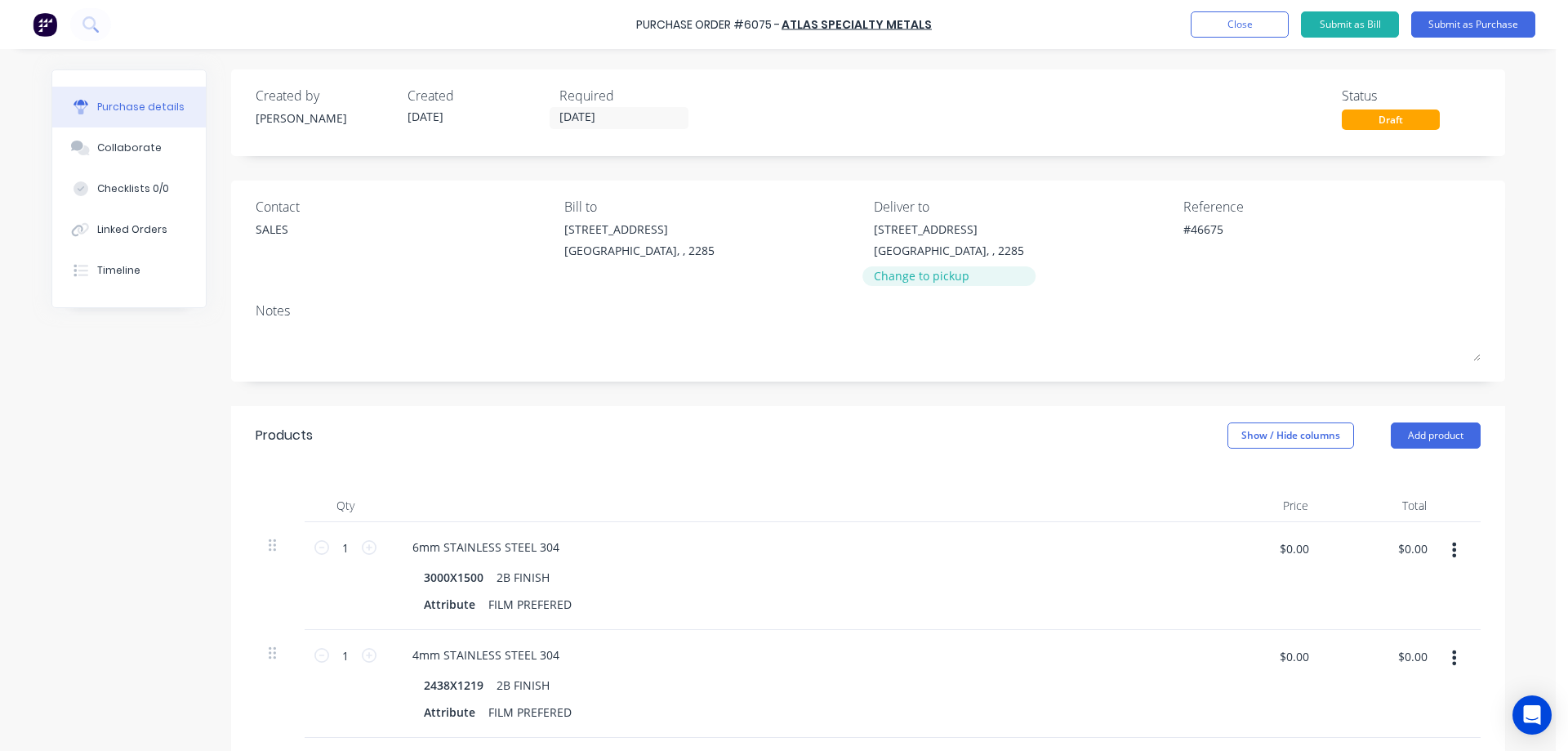
click at [934, 267] on div "Change to pickup" at bounding box center [948, 276] width 150 height 17
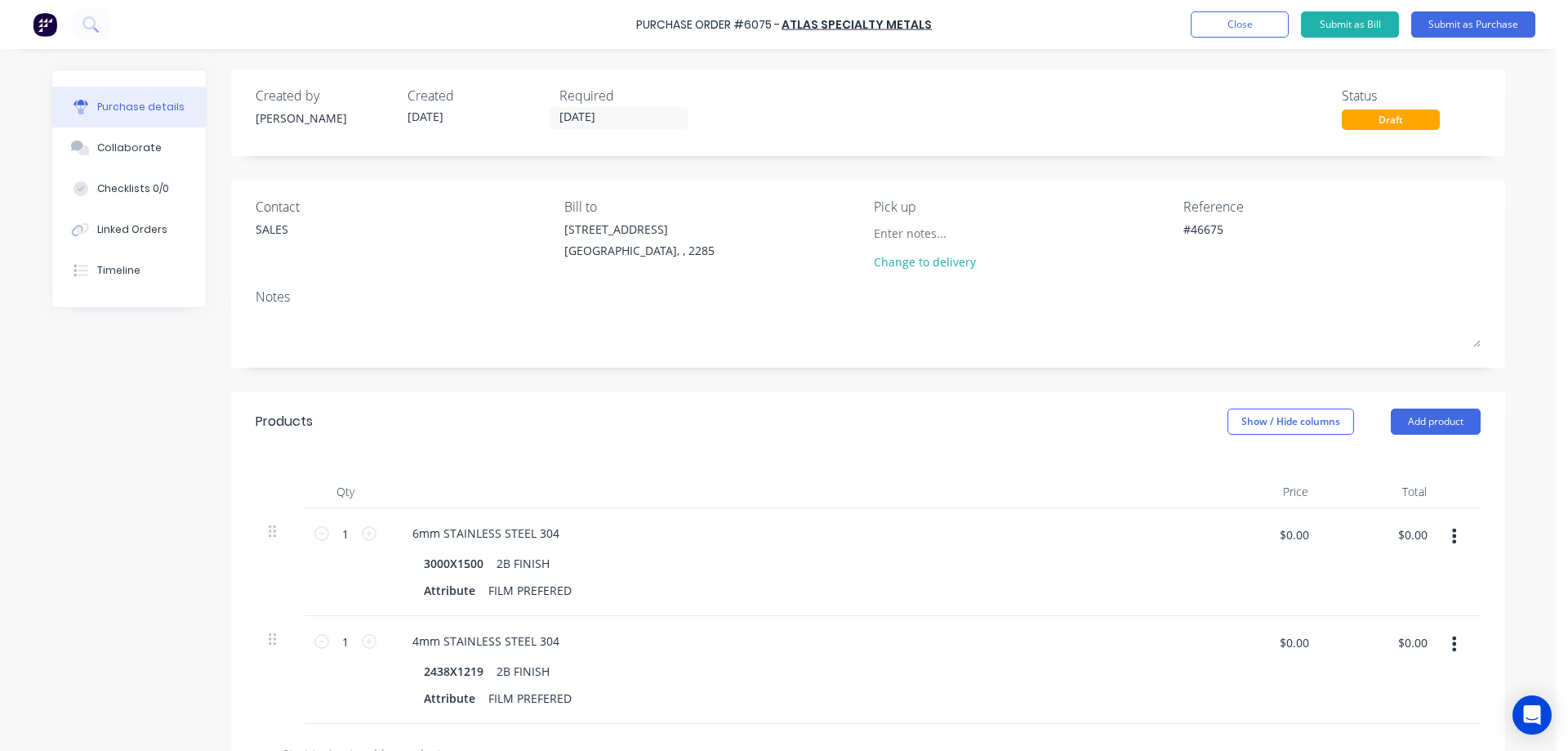
drag, startPoint x: 1461, startPoint y: 24, endPoint x: 1444, endPoint y: 89, distance: 67.2
click at [1444, 89] on div "Purchase Order #6075 - Atlas Specialty Metals Add product Close Submit as Bill …" at bounding box center [778, 376] width 1556 height 751
click at [1465, 23] on button "Submit as Purchase" at bounding box center [1473, 24] width 125 height 26
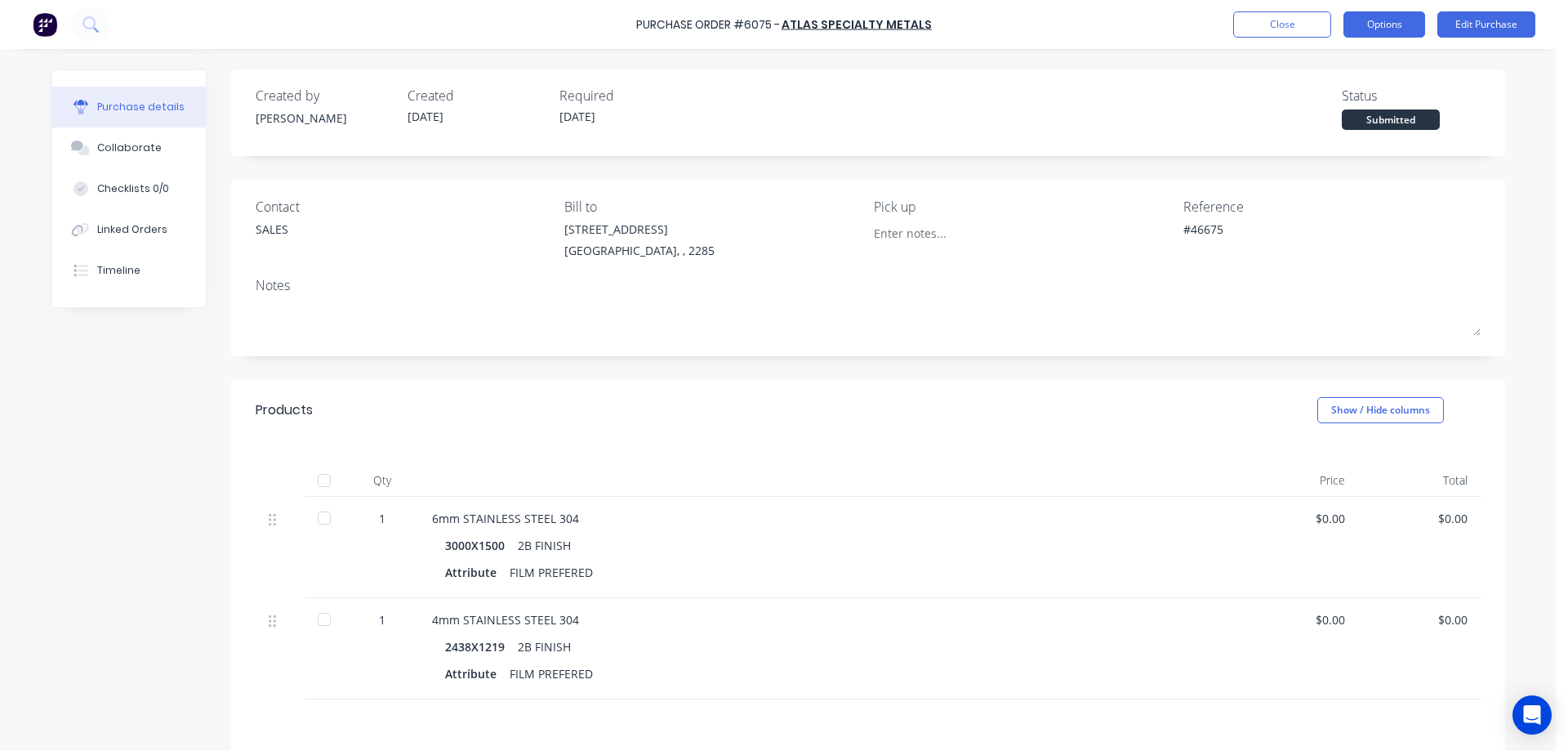
click at [1371, 20] on button "Options" at bounding box center [1384, 24] width 81 height 26
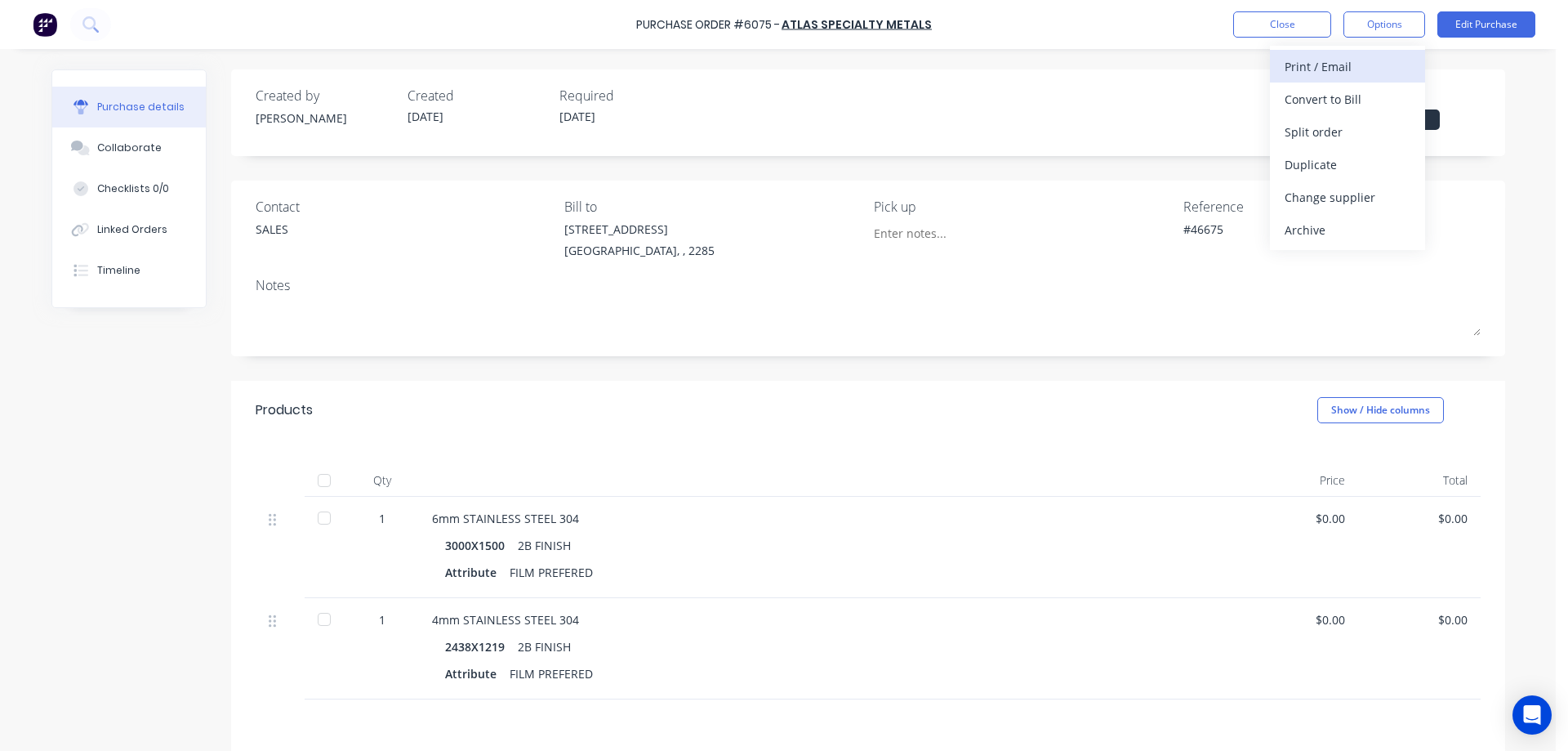
click at [1329, 69] on div "Print / Email" at bounding box center [1347, 66] width 125 height 24
click at [1336, 128] on div "Without pricing" at bounding box center [1347, 131] width 125 height 24
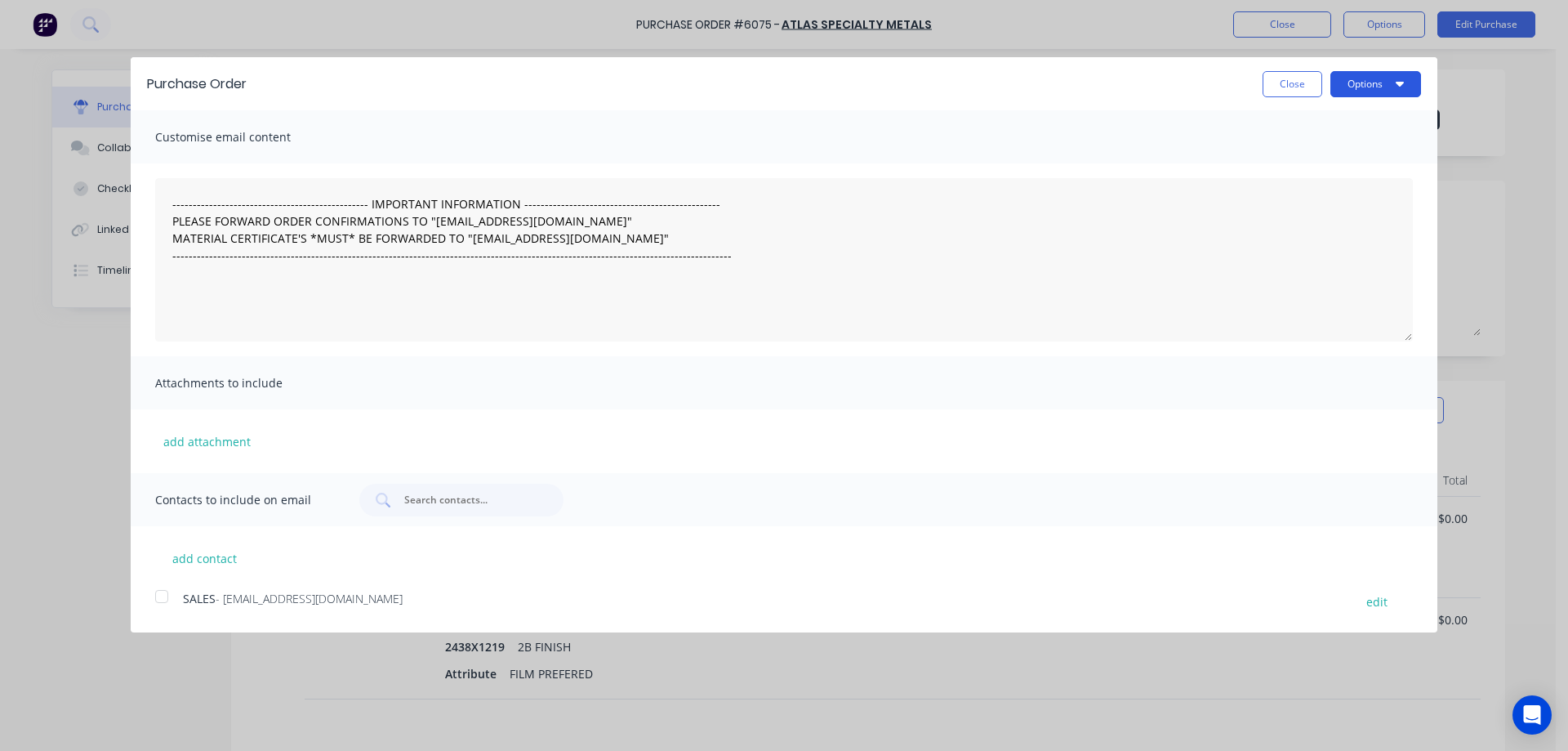
click at [1391, 81] on button "Options" at bounding box center [1375, 83] width 91 height 26
click at [1318, 125] on div "Print" at bounding box center [1343, 125] width 125 height 24
type textarea "x"
